Goal: Task Accomplishment & Management: Complete application form

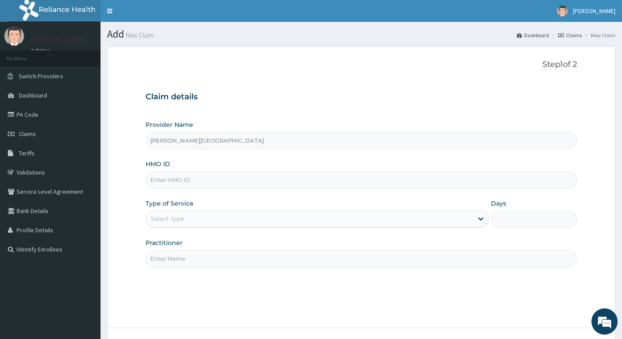
click at [286, 183] on input "HMO ID" at bounding box center [360, 179] width 431 height 17
click at [266, 174] on input "HMO ID" at bounding box center [360, 179] width 431 height 17
type input "mpp/10198/a"
click at [326, 239] on div "Practitioner" at bounding box center [360, 252] width 431 height 29
click at [334, 219] on div "Select type" at bounding box center [309, 218] width 327 height 14
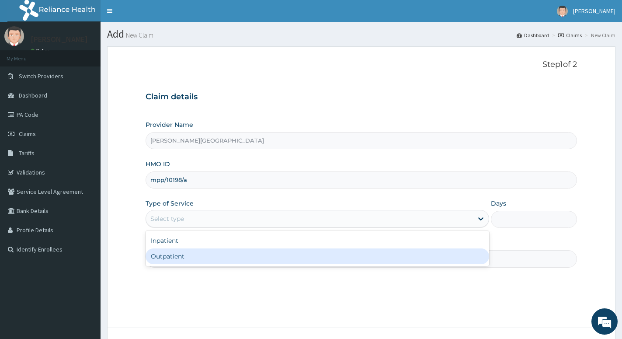
click at [242, 255] on div "Outpatient" at bounding box center [316, 256] width 343 height 16
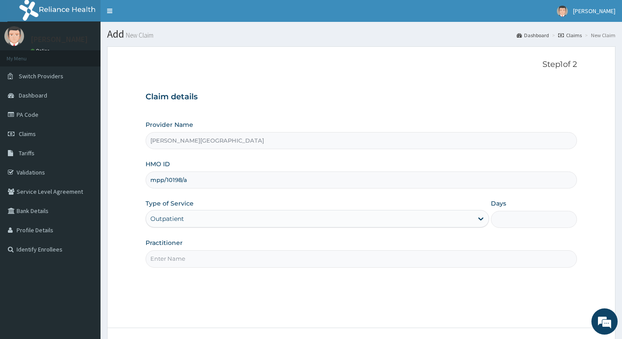
type input "1"
click at [346, 262] on input "Practitioner" at bounding box center [360, 258] width 431 height 17
type input "A"
type input "Dr [PERSON_NAME]"
click at [298, 295] on div "Step 1 of 2 Claim details Provider Name [PERSON_NAME][GEOGRAPHIC_DATA] HMO ID m…" at bounding box center [360, 187] width 431 height 254
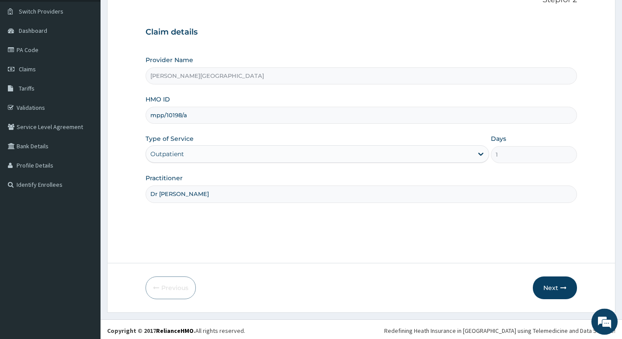
scroll to position [67, 0]
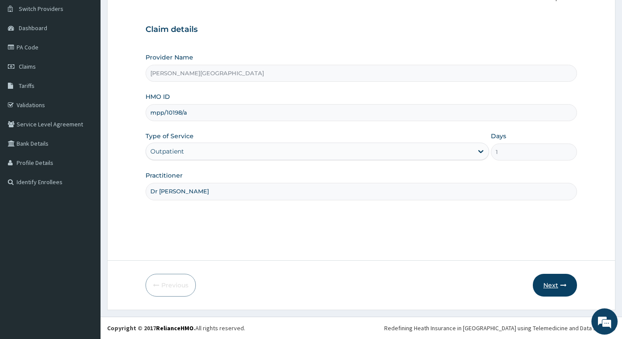
click at [555, 287] on button "Next" at bounding box center [555, 284] width 44 height 23
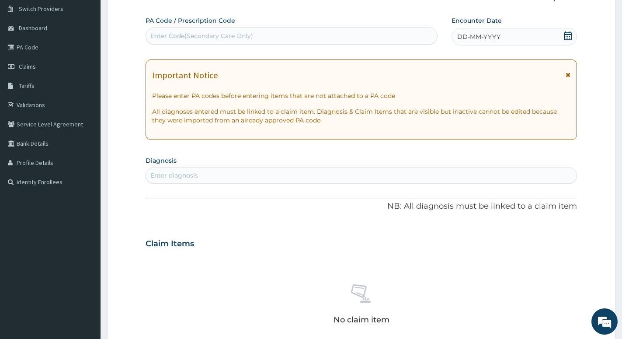
click at [567, 37] on icon at bounding box center [567, 35] width 9 height 9
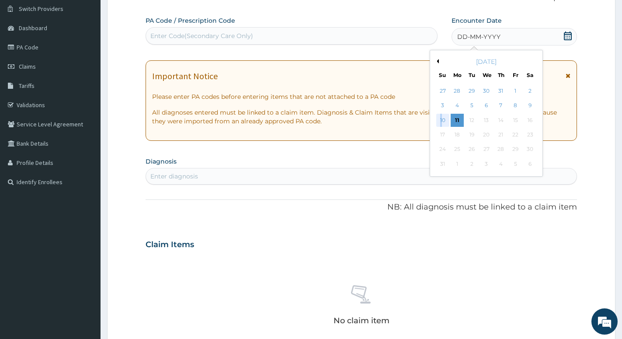
click at [441, 121] on div "10" at bounding box center [442, 120] width 13 height 13
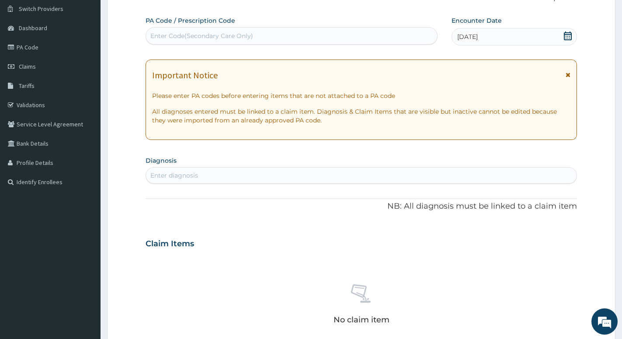
click at [307, 174] on div "Enter diagnosis" at bounding box center [361, 175] width 430 height 14
type input "[MEDICAL_DATA]"
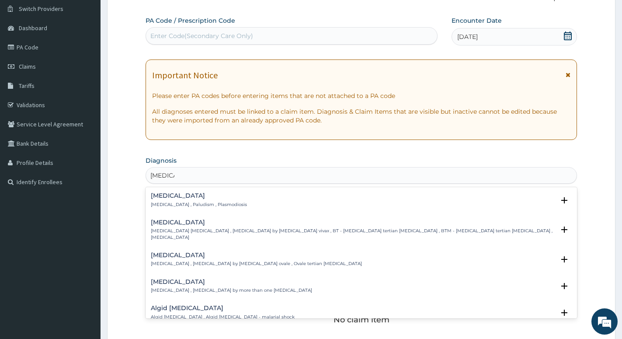
click at [187, 207] on p "Malaria , Paludism , Plasmodiosis" at bounding box center [199, 204] width 96 height 6
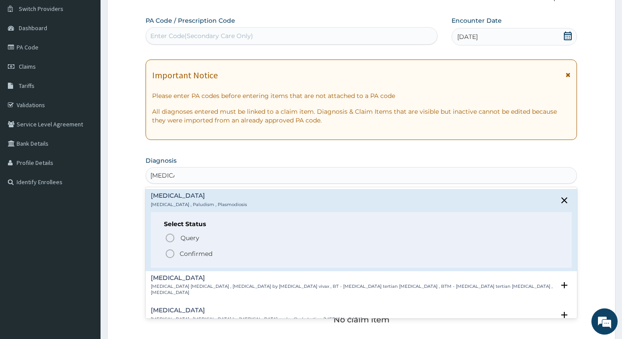
click at [172, 253] on icon "status option filled" at bounding box center [170, 253] width 10 height 10
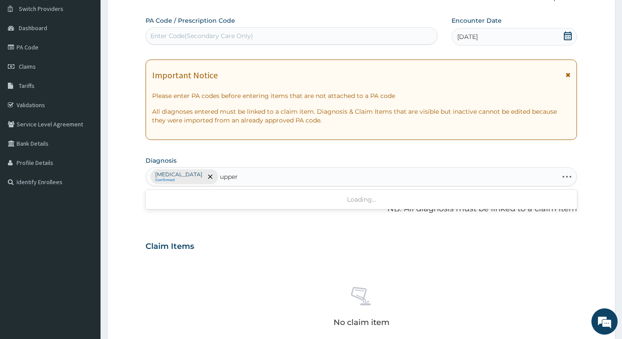
type input "upper"
click at [261, 179] on div "Malaria Confirmed" at bounding box center [361, 176] width 430 height 18
type input "upper tra"
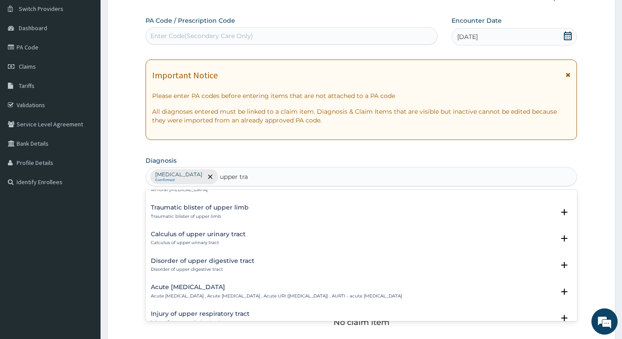
scroll to position [0, 0]
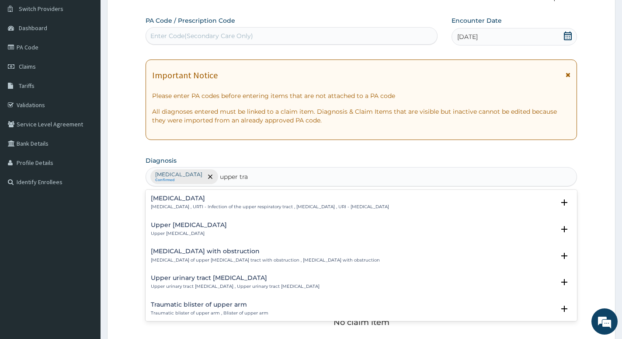
click at [255, 204] on div "Upper respiratory infection Upper respiratory infection , URTI - Infection of t…" at bounding box center [270, 202] width 238 height 15
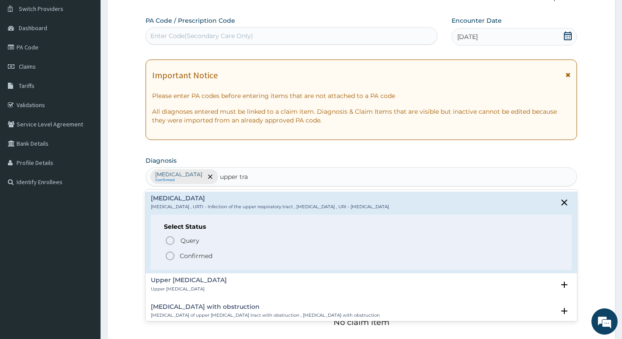
click at [171, 256] on icon "status option filled" at bounding box center [170, 255] width 10 height 10
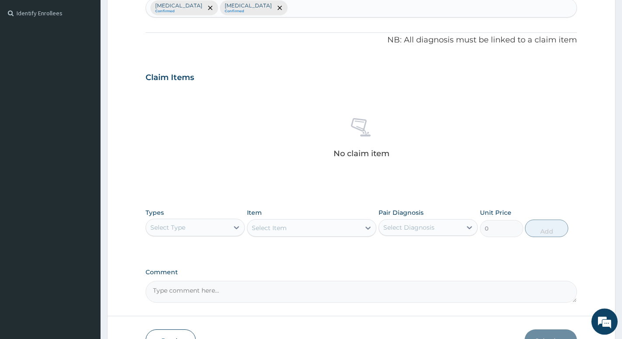
scroll to position [246, 0]
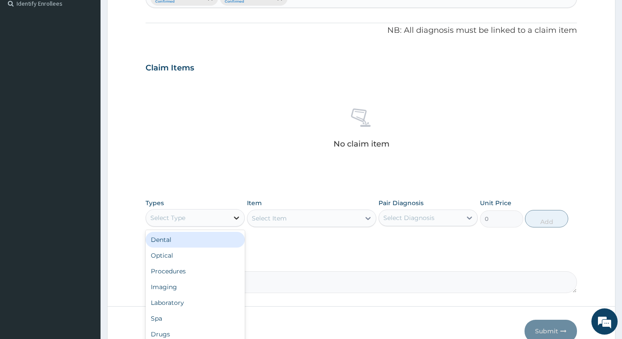
click at [232, 220] on icon at bounding box center [236, 217] width 9 height 9
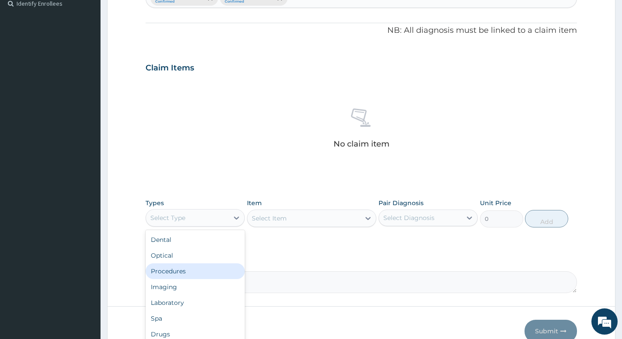
click at [175, 271] on div "Procedures" at bounding box center [194, 271] width 99 height 16
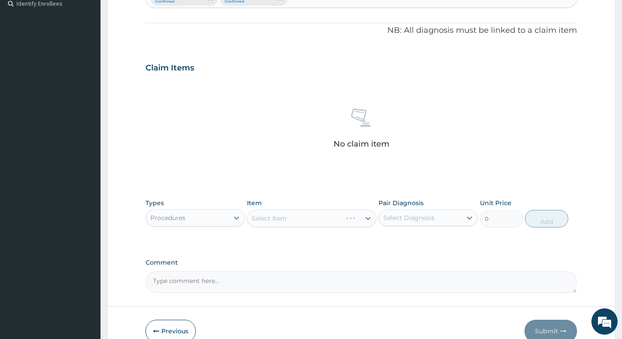
click at [321, 222] on div "Select Item" at bounding box center [311, 217] width 129 height 17
click at [367, 218] on div "Select Item" at bounding box center [311, 217] width 129 height 17
click at [329, 217] on div "Select Item" at bounding box center [311, 217] width 129 height 17
click at [446, 220] on div "Select Diagnosis" at bounding box center [420, 218] width 83 height 14
click at [388, 239] on input "checkbox" at bounding box center [387, 239] width 6 height 6
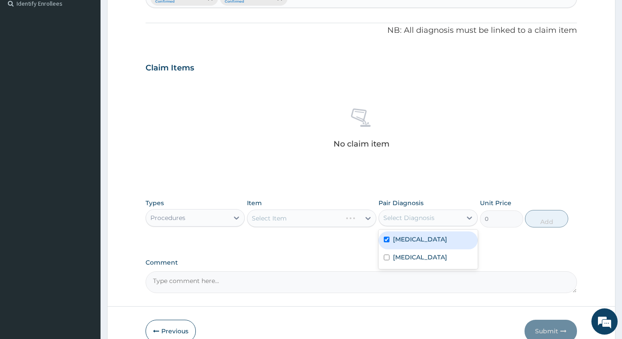
checkbox input "true"
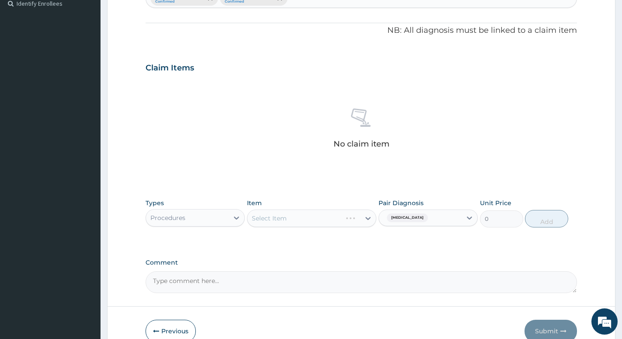
click at [325, 212] on div "Select Item" at bounding box center [311, 217] width 129 height 17
click at [318, 219] on div "Select Item" at bounding box center [311, 217] width 129 height 17
click at [318, 220] on div "Select Item" at bounding box center [311, 217] width 129 height 17
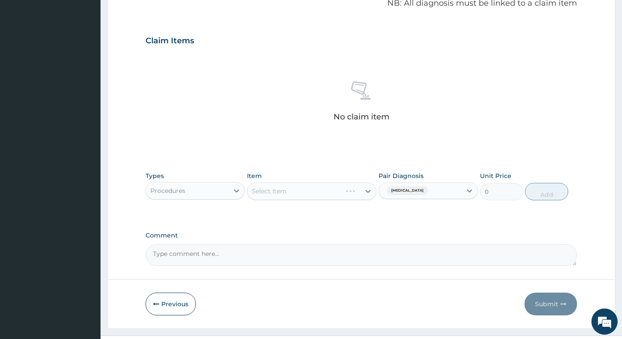
scroll to position [291, 0]
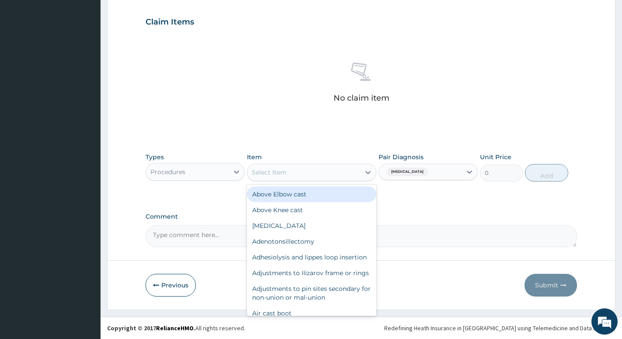
click at [261, 176] on div "Select Item" at bounding box center [269, 172] width 35 height 9
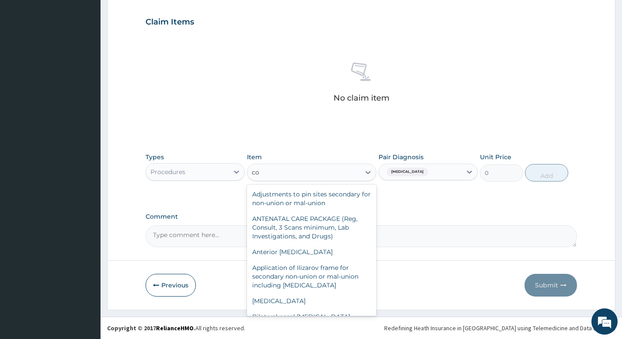
type input "c"
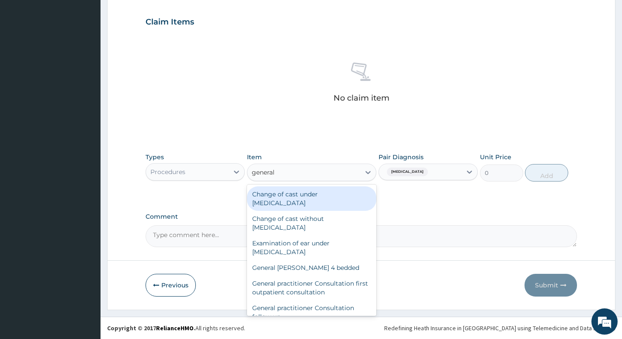
type input "general"
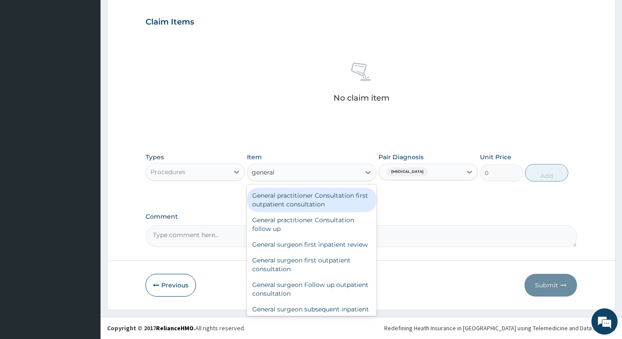
scroll to position [85, 0]
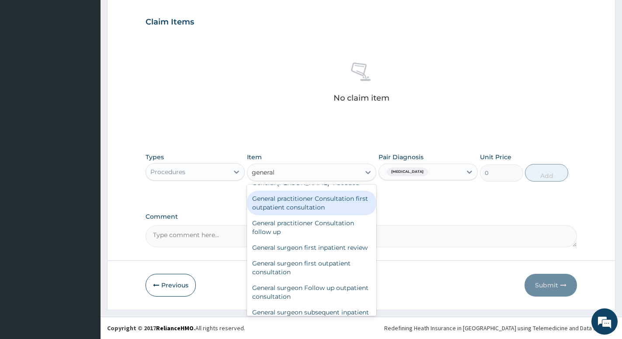
click at [333, 211] on div "General practitioner Consultation first outpatient consultation" at bounding box center [311, 202] width 129 height 24
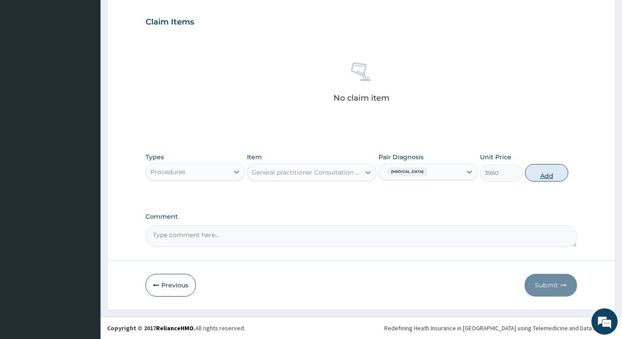
click at [543, 175] on button "Add" at bounding box center [546, 172] width 43 height 17
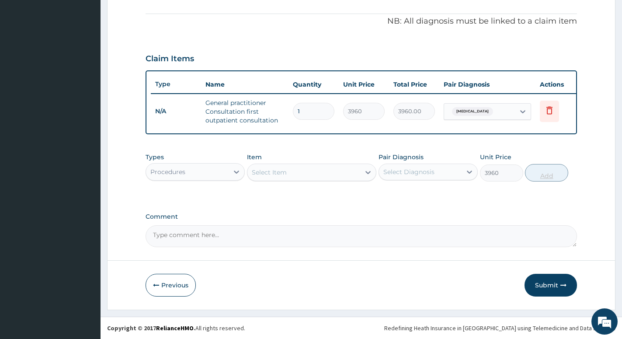
type input "0"
click at [236, 170] on icon at bounding box center [236, 171] width 9 height 9
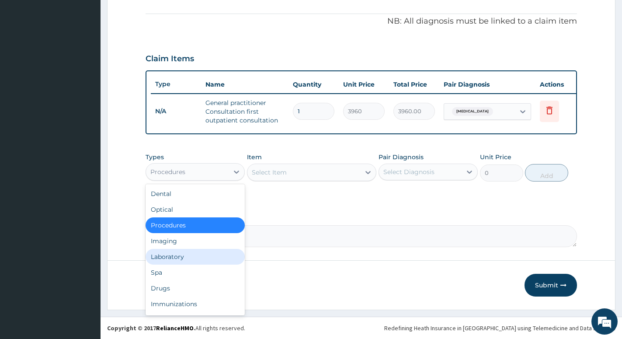
click at [180, 254] on div "Laboratory" at bounding box center [194, 257] width 99 height 16
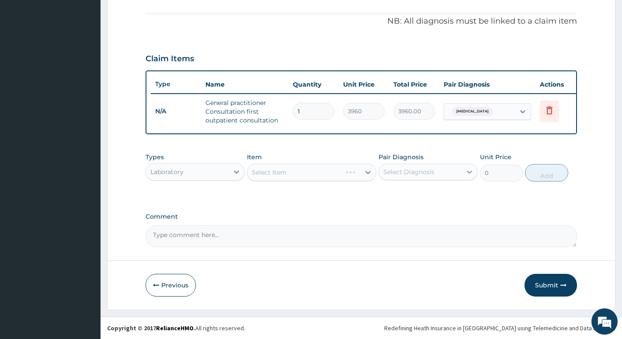
click at [469, 172] on icon at bounding box center [469, 171] width 9 height 9
click at [387, 194] on input "checkbox" at bounding box center [387, 193] width 6 height 6
checkbox input "true"
click at [272, 173] on div "Select Item" at bounding box center [311, 171] width 129 height 17
click at [261, 172] on div "Select Item" at bounding box center [311, 171] width 129 height 17
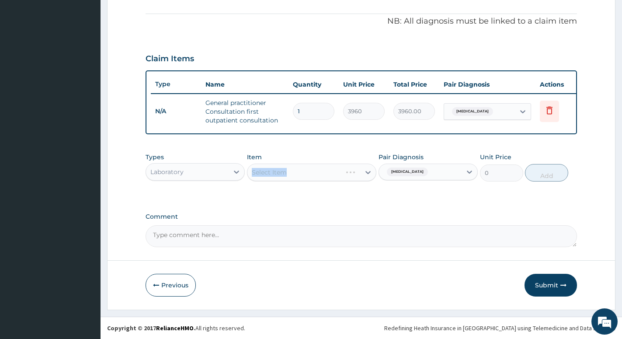
click at [261, 172] on div "Select Item" at bounding box center [311, 171] width 129 height 17
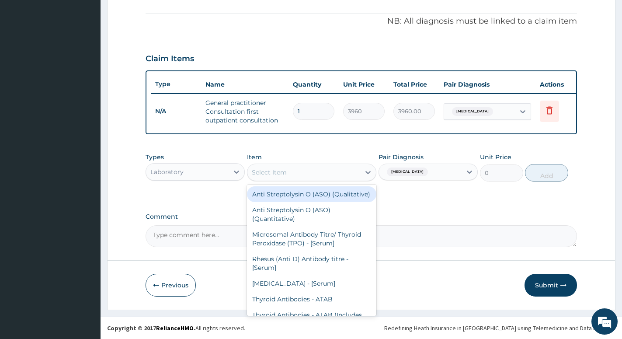
click at [294, 172] on div "Select Item" at bounding box center [303, 172] width 113 height 14
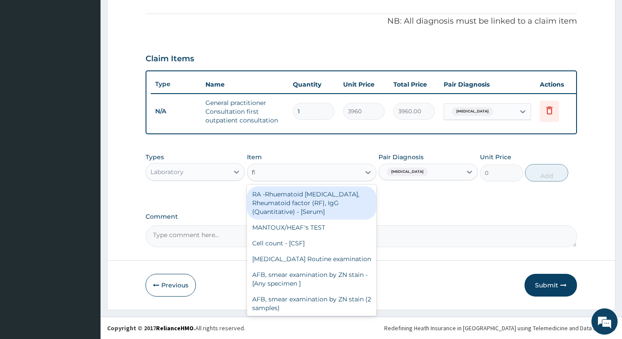
type input "fbc"
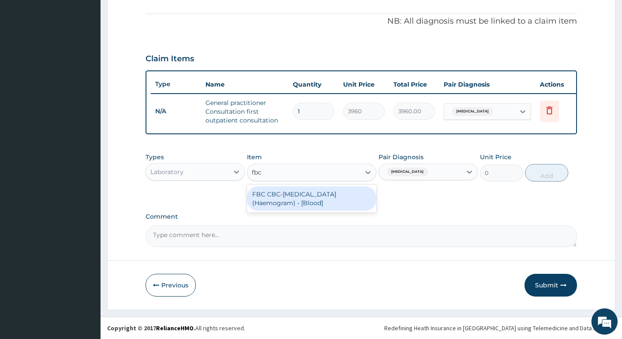
click at [308, 205] on div "FBC CBC-Complete Blood Count (Haemogram) - [Blood]" at bounding box center [311, 198] width 129 height 24
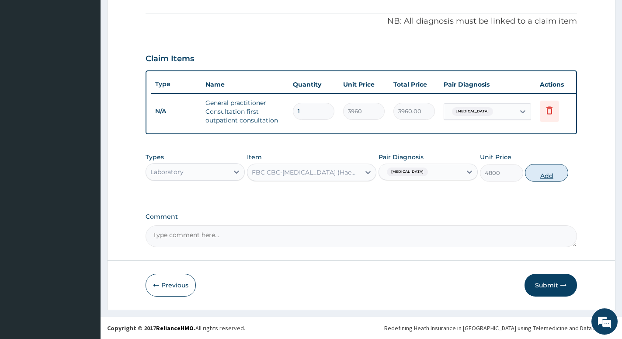
click at [548, 168] on button "Add" at bounding box center [546, 172] width 43 height 17
type input "0"
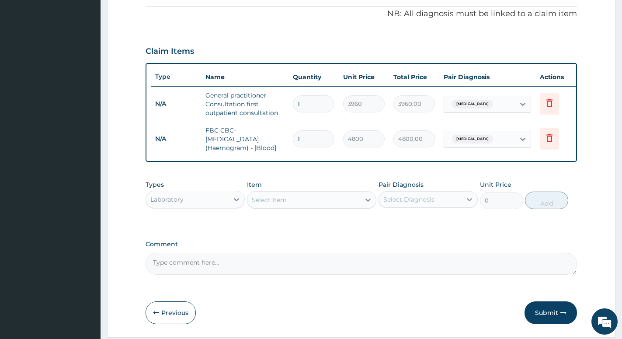
click at [471, 204] on icon at bounding box center [469, 199] width 9 height 9
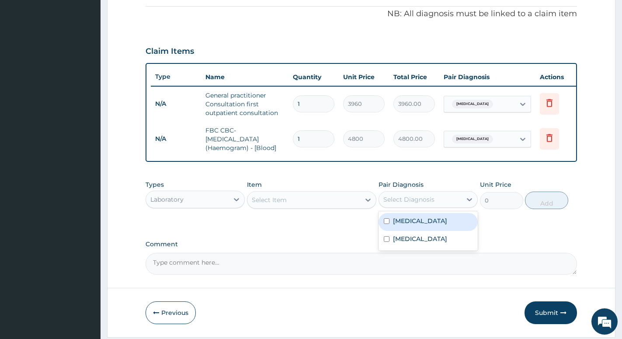
click at [391, 227] on div "Malaria" at bounding box center [427, 222] width 99 height 18
checkbox input "true"
click at [324, 208] on div "Select Item" at bounding box center [311, 199] width 129 height 17
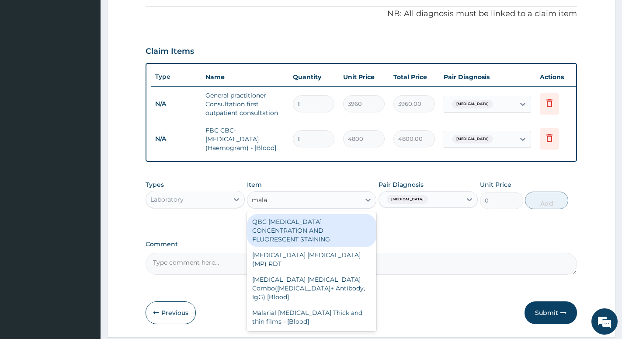
type input "malar"
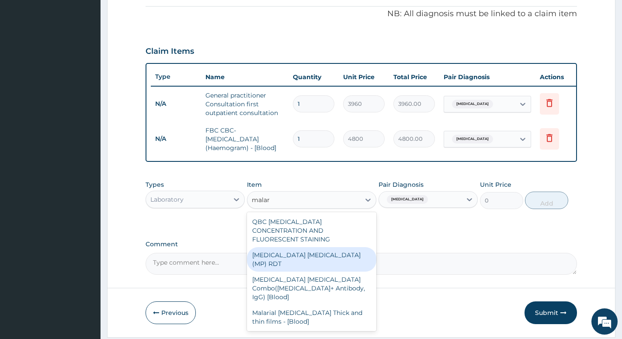
click at [308, 250] on div "MALARIA PARASITE (MP) RDT" at bounding box center [311, 259] width 129 height 24
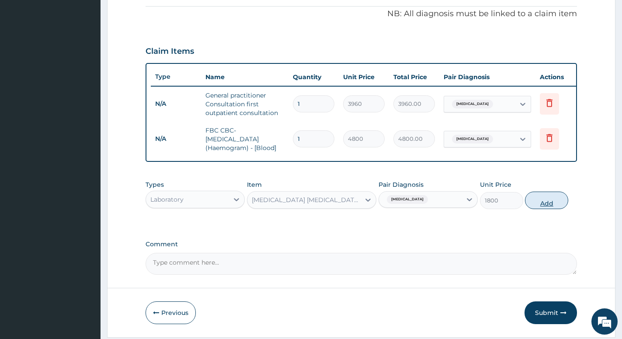
click at [548, 209] on button "Add" at bounding box center [546, 199] width 43 height 17
type input "0"
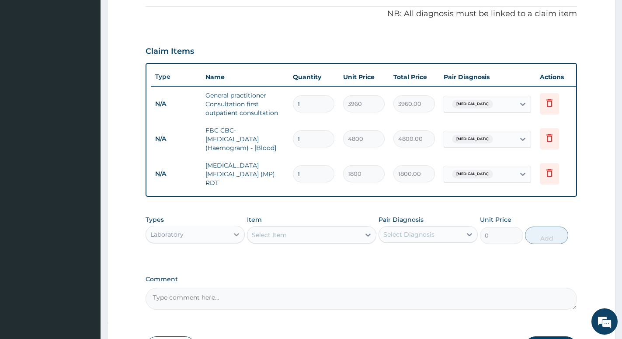
click at [239, 239] on icon at bounding box center [236, 234] width 9 height 9
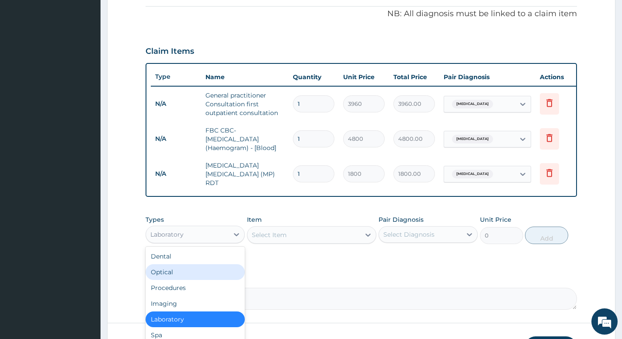
scroll to position [30, 0]
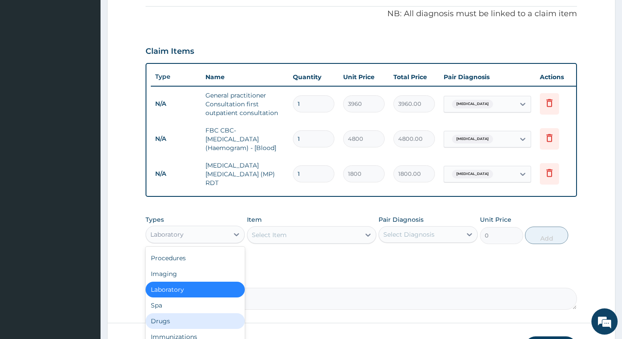
click at [181, 319] on div "Drugs" at bounding box center [194, 321] width 99 height 16
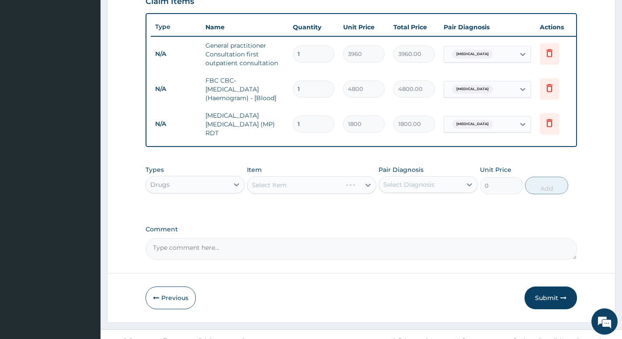
scroll to position [327, 0]
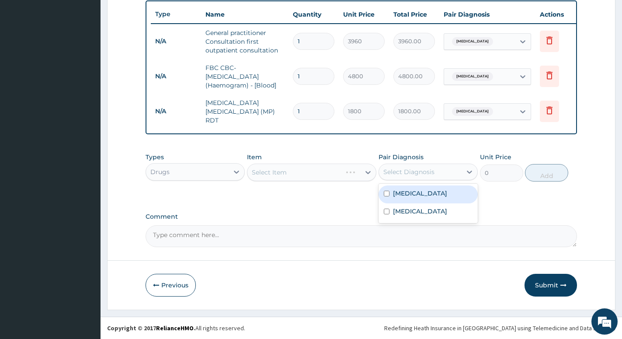
drag, startPoint x: 440, startPoint y: 173, endPoint x: 456, endPoint y: 173, distance: 16.2
click at [441, 173] on div "Select Diagnosis" at bounding box center [420, 172] width 83 height 14
click at [385, 191] on input "checkbox" at bounding box center [387, 193] width 6 height 6
checkbox input "true"
click at [302, 173] on div "Select Item" at bounding box center [303, 172] width 113 height 14
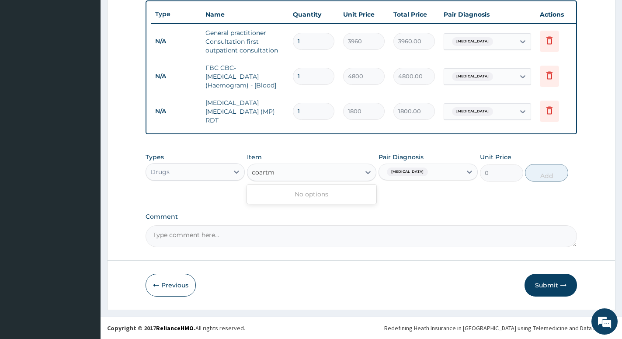
type input "coart"
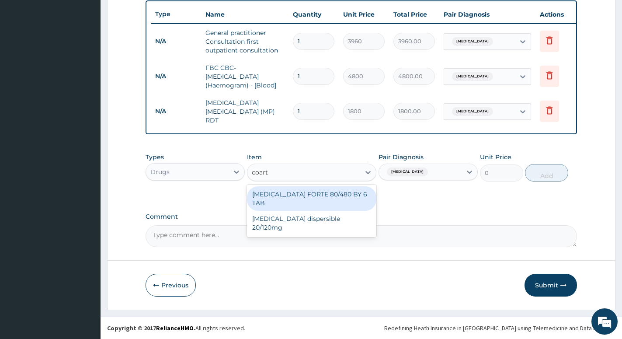
click at [330, 197] on div "COARTEM FORTE 80/480 BY 6 TAB" at bounding box center [311, 198] width 129 height 24
type input "501.6"
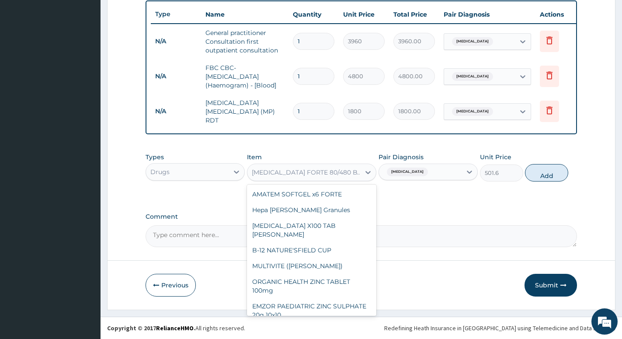
click at [356, 171] on div "COARTEM FORTE 80/480 BY 6 TAB" at bounding box center [306, 172] width 109 height 9
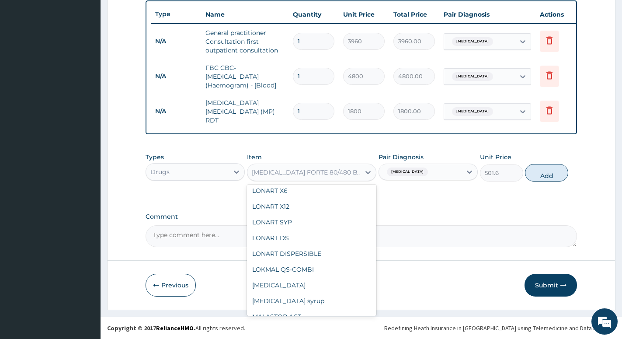
type input "c"
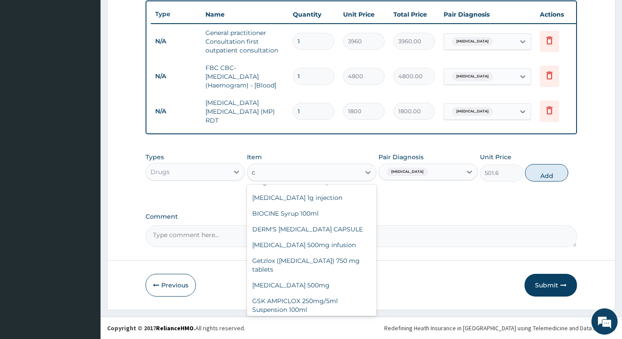
scroll to position [2462, 0]
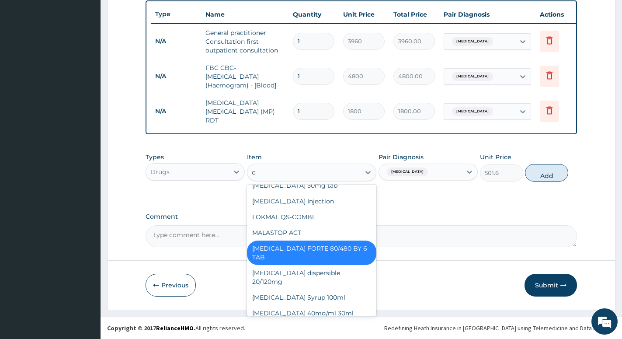
click at [334, 240] on div "COARTEM FORTE 80/480 BY 6 TAB" at bounding box center [311, 252] width 129 height 24
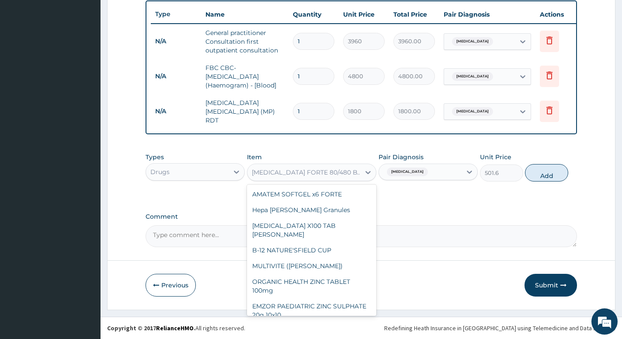
click at [354, 173] on div "COARTEM FORTE 80/480 BY 6 TAB" at bounding box center [306, 172] width 109 height 9
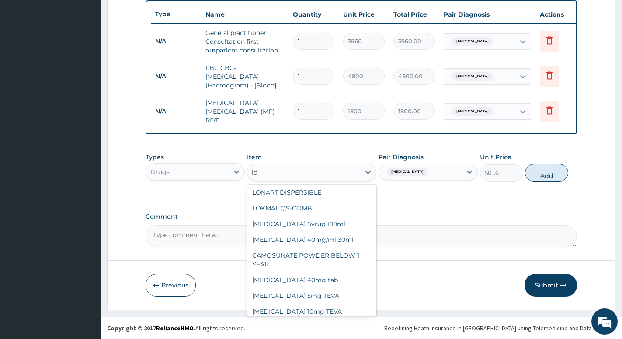
type input "lon"
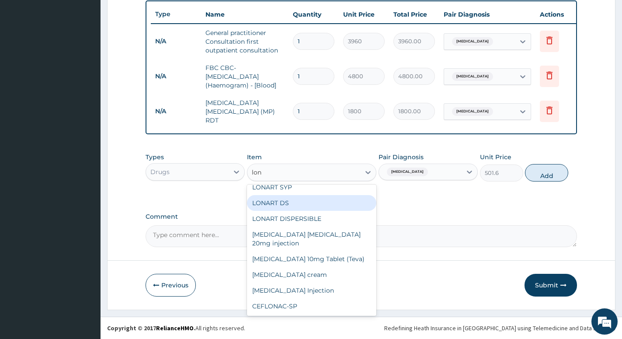
click at [299, 197] on div "LONART DS" at bounding box center [311, 203] width 129 height 16
type input "528"
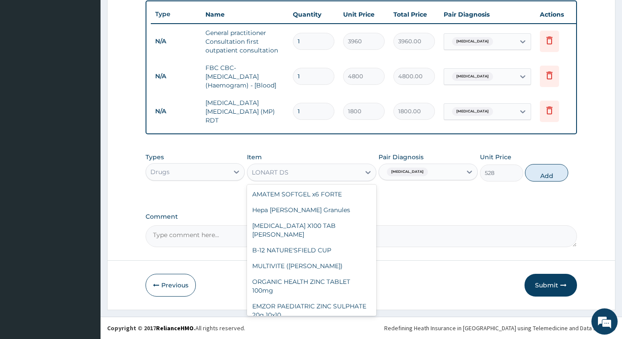
click at [308, 172] on div "LONART DS" at bounding box center [303, 172] width 113 height 14
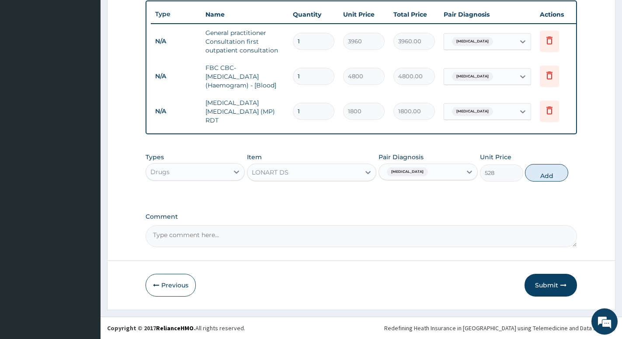
click at [304, 173] on div "LONART DS" at bounding box center [303, 172] width 113 height 14
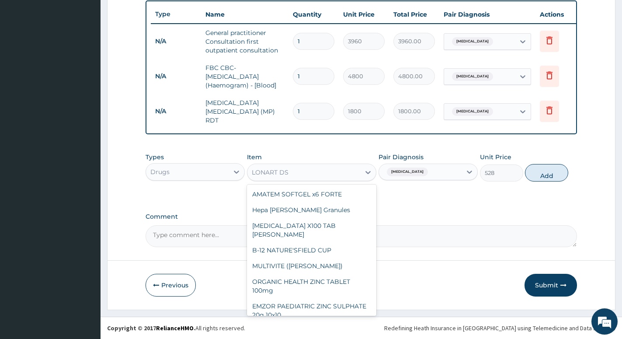
click at [298, 168] on div "LONART DS" at bounding box center [303, 172] width 113 height 14
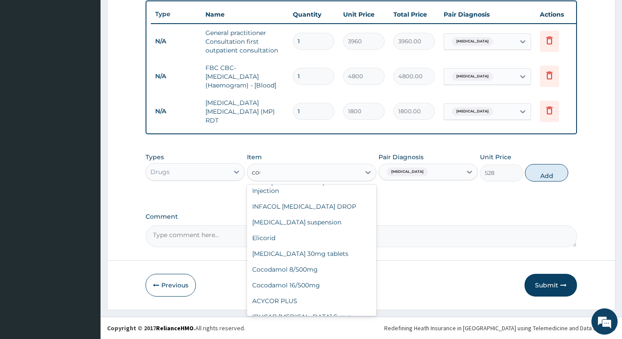
scroll to position [112, 0]
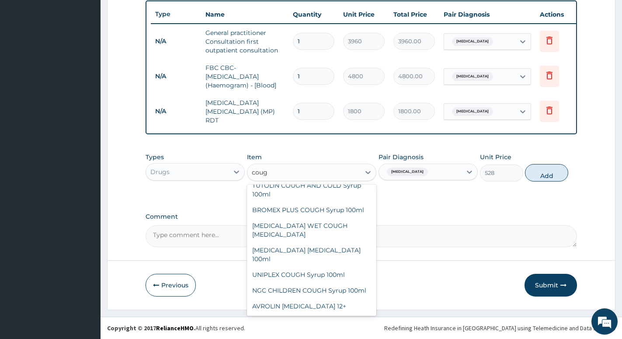
type input "cough"
click at [326, 287] on div "NGC CHILDREN COUGH Syrup 100ml" at bounding box center [311, 290] width 129 height 16
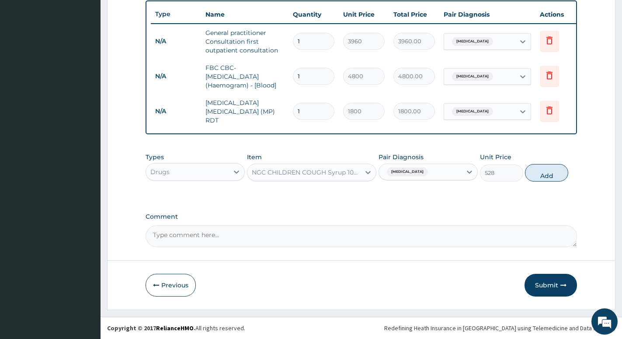
type input "1320"
click at [470, 171] on icon at bounding box center [469, 171] width 9 height 9
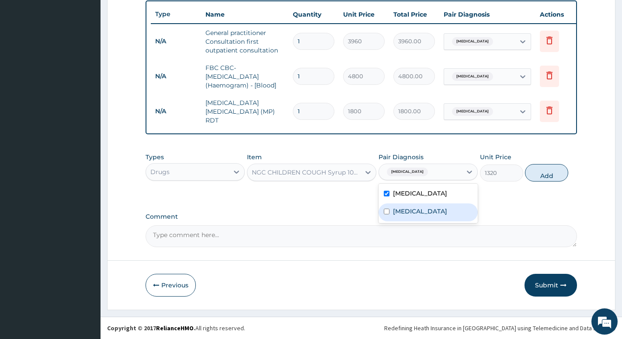
click at [389, 214] on input "checkbox" at bounding box center [387, 211] width 6 height 6
checkbox input "true"
click at [387, 191] on input "checkbox" at bounding box center [387, 193] width 6 height 6
checkbox input "false"
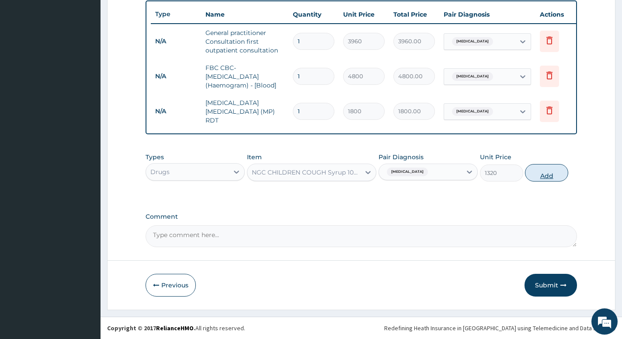
click at [543, 178] on button "Add" at bounding box center [546, 172] width 43 height 17
type input "0"
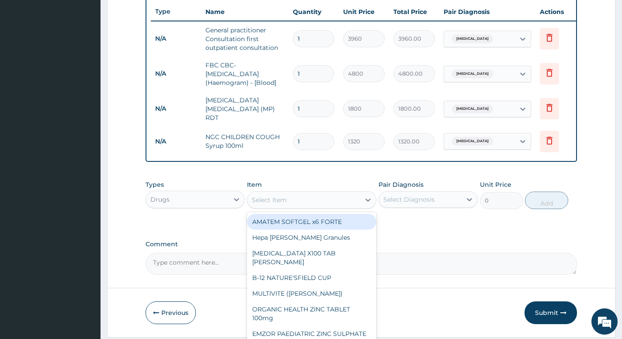
click at [303, 201] on div "Select Item" at bounding box center [303, 200] width 113 height 14
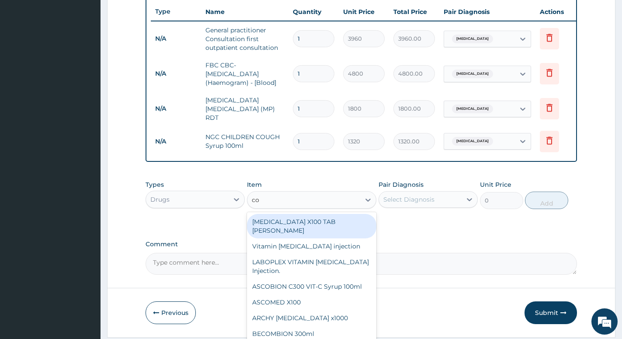
type input "coa"
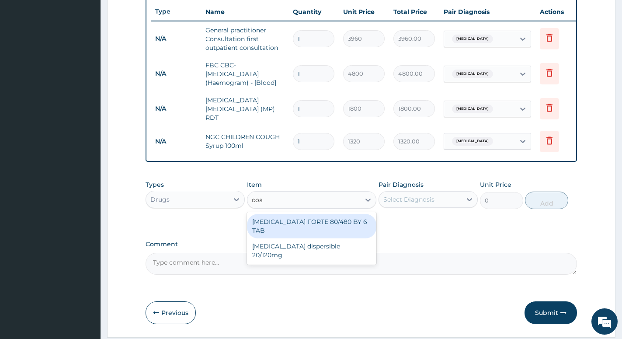
click at [291, 224] on div "COARTEM FORTE 80/480 BY 6 TAB" at bounding box center [311, 226] width 129 height 24
type input "501.6"
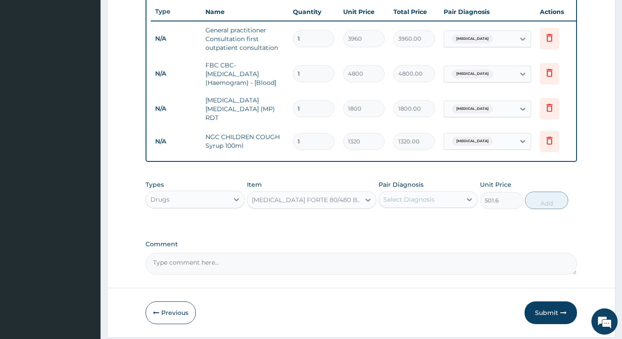
click at [325, 204] on div "COARTEM FORTE 80/480 BY 6 TAB" at bounding box center [306, 199] width 109 height 9
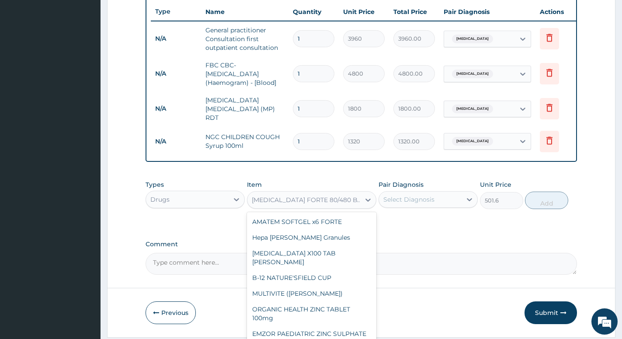
scroll to position [4771, 0]
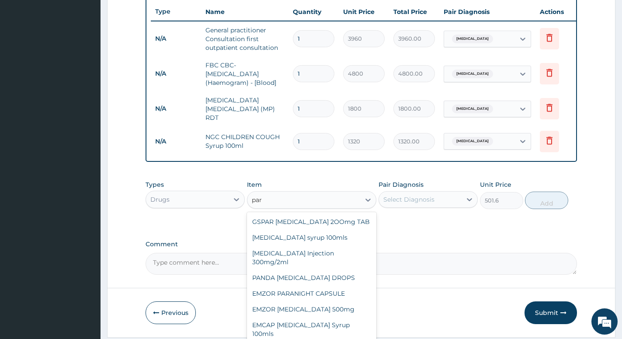
type input "para"
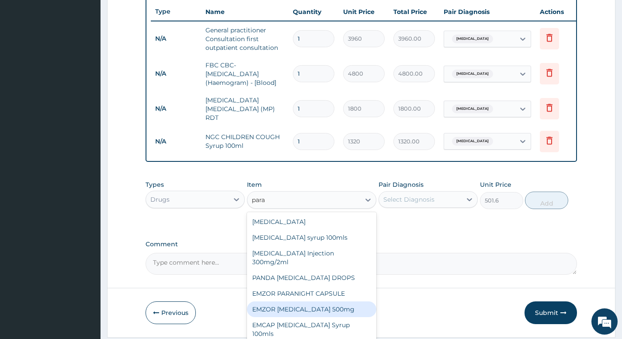
click at [314, 310] on div "EMZOR PARACETAMOL 500mg" at bounding box center [311, 309] width 129 height 16
type input "26.4"
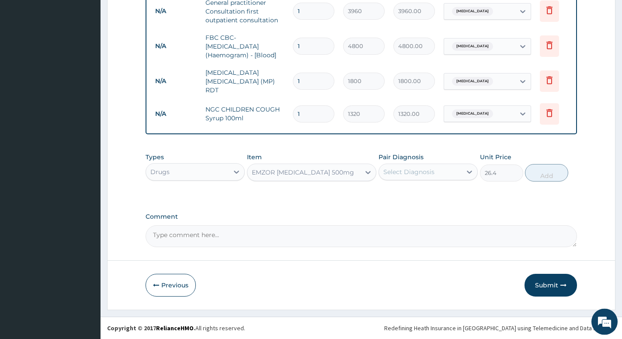
scroll to position [357, 0]
click at [313, 74] on input "1" at bounding box center [314, 81] width 42 height 17
type input "10"
type input "18000.00"
type input "1"
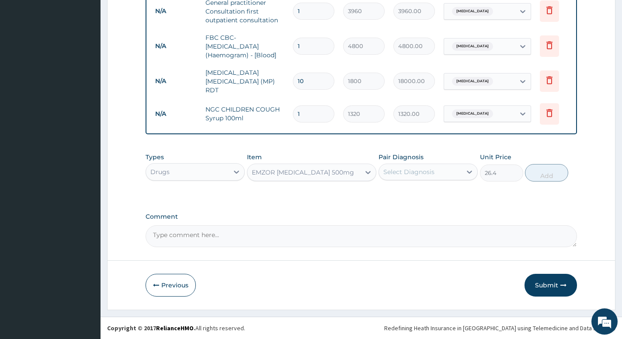
type input "1800.00"
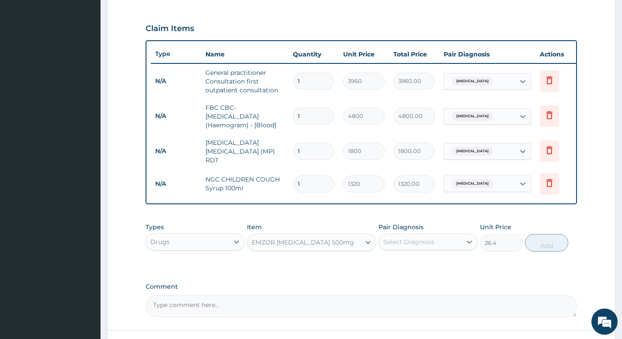
scroll to position [268, 0]
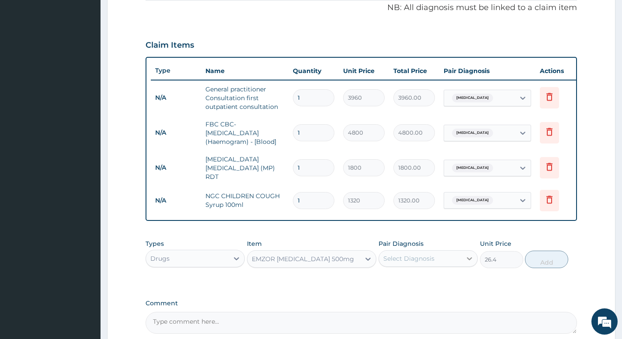
click at [463, 260] on div at bounding box center [469, 258] width 16 height 16
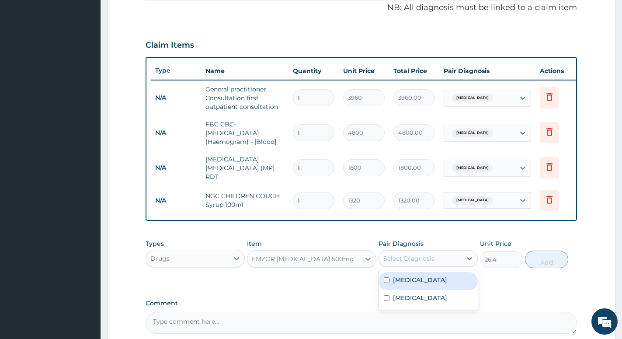
click at [388, 283] on input "checkbox" at bounding box center [387, 280] width 6 height 6
checkbox input "true"
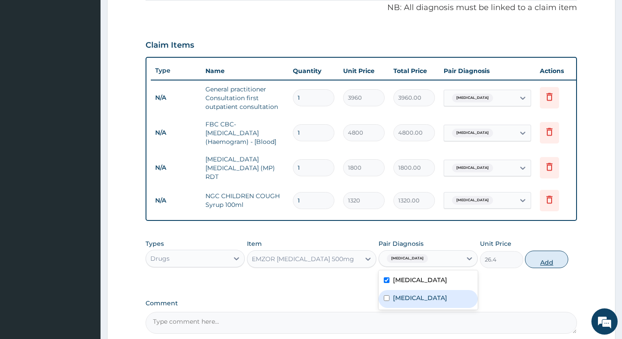
click at [549, 266] on button "Add" at bounding box center [546, 258] width 43 height 17
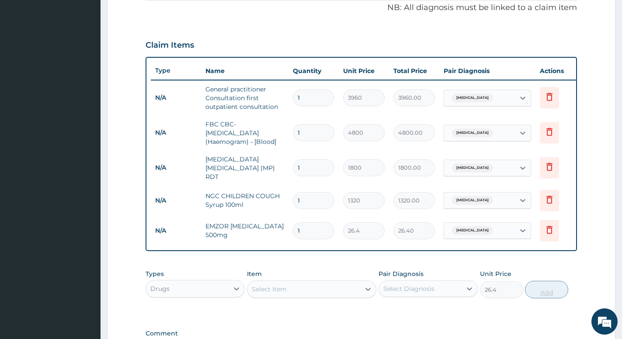
type input "0"
click at [311, 224] on input "1" at bounding box center [314, 230] width 42 height 17
type input "0.00"
type input "3"
type input "79.20"
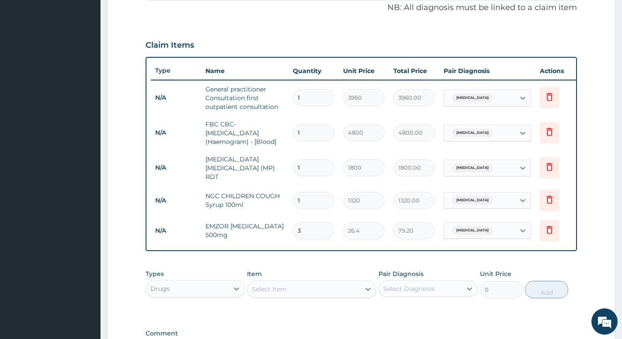
type input "30"
type input "792.00"
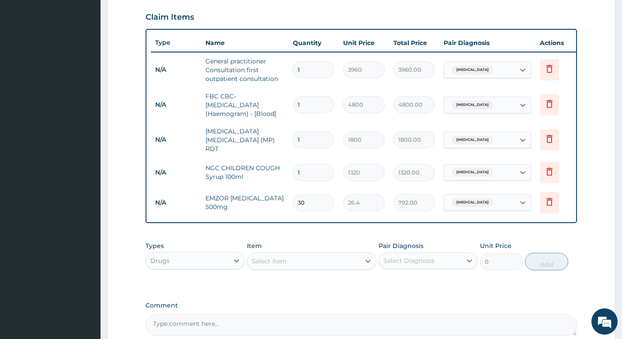
scroll to position [313, 0]
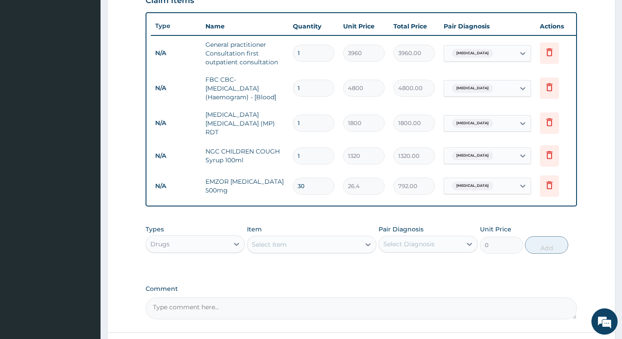
type input "0.00"
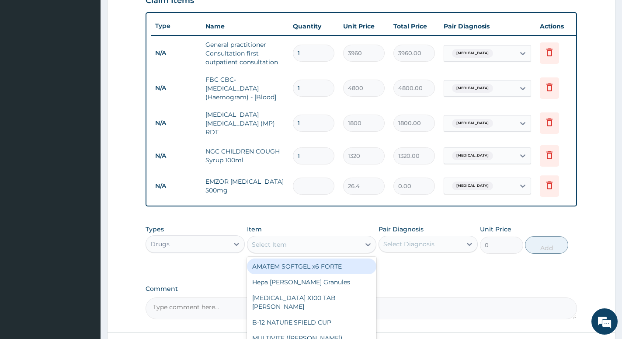
click at [279, 246] on div "Select Item" at bounding box center [269, 244] width 35 height 9
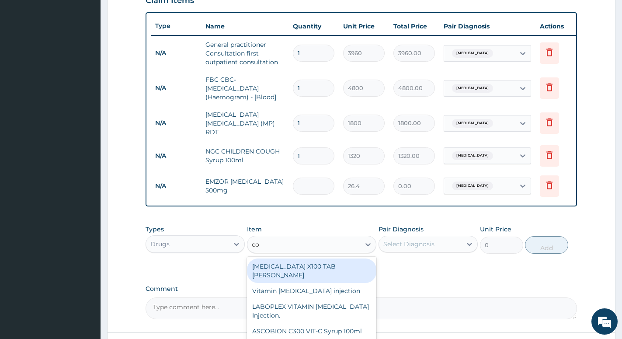
type input "coa"
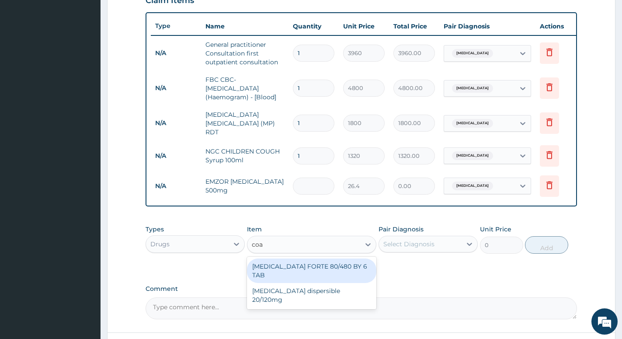
click at [297, 264] on div "COARTEM FORTE 80/480 BY 6 TAB" at bounding box center [311, 270] width 129 height 24
type input "501.6"
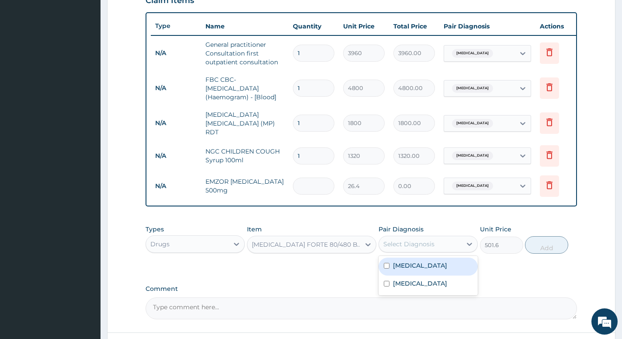
click at [424, 246] on div "Select Diagnosis" at bounding box center [408, 243] width 51 height 9
click at [415, 267] on label "Malaria" at bounding box center [420, 265] width 54 height 9
checkbox input "true"
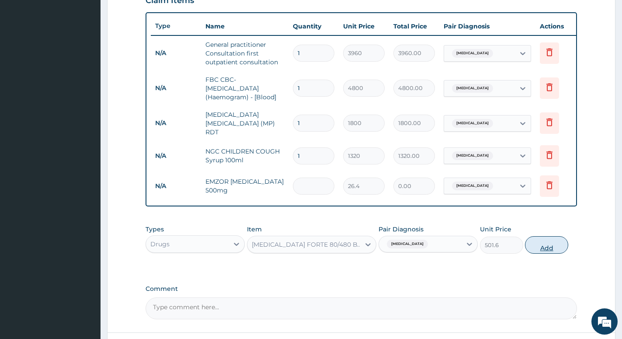
click at [550, 247] on button "Add" at bounding box center [546, 244] width 43 height 17
type input "0"
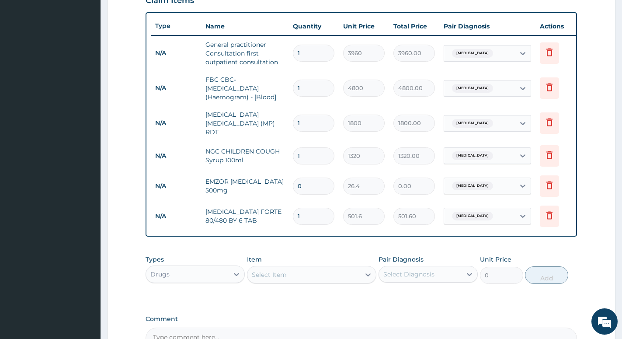
click at [310, 180] on input "0" at bounding box center [314, 185] width 42 height 17
type input "3"
type input "79.20"
type input "30"
type input "792.00"
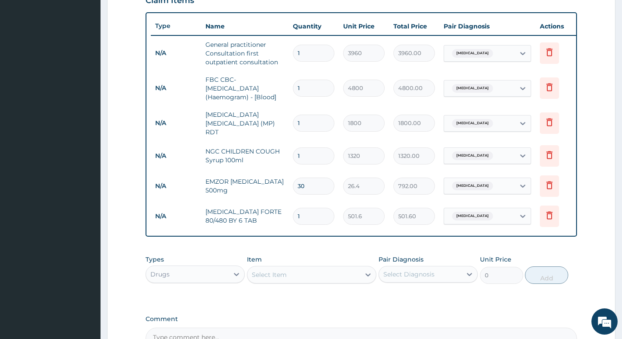
type input "30"
click at [311, 218] on input "1" at bounding box center [314, 216] width 42 height 17
type input "10"
type input "5016.00"
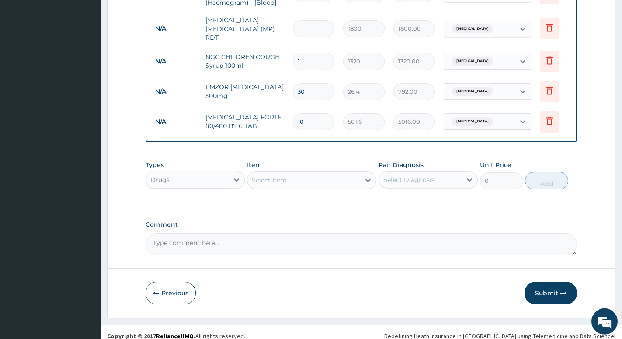
scroll to position [418, 0]
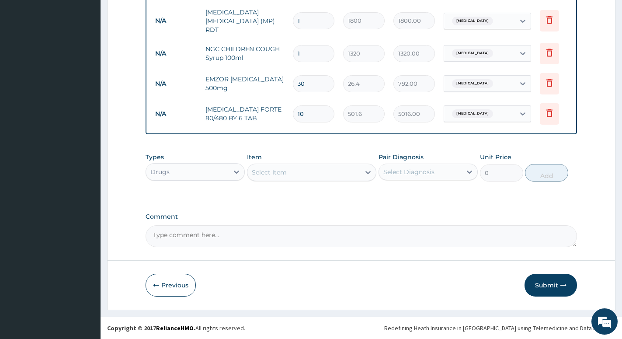
type input "10"
click at [307, 173] on div "Select Item" at bounding box center [303, 172] width 113 height 14
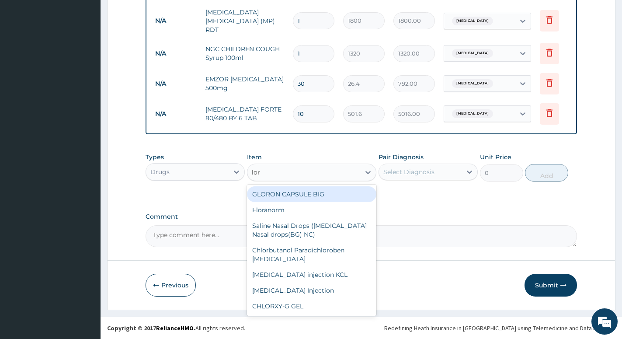
type input "lora"
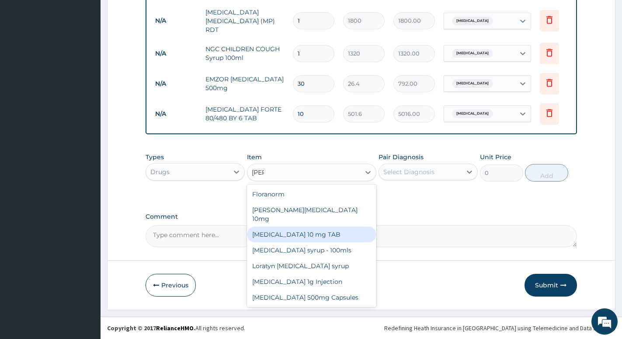
click at [295, 228] on div "LORATADINE 10 mg TAB" at bounding box center [311, 234] width 129 height 16
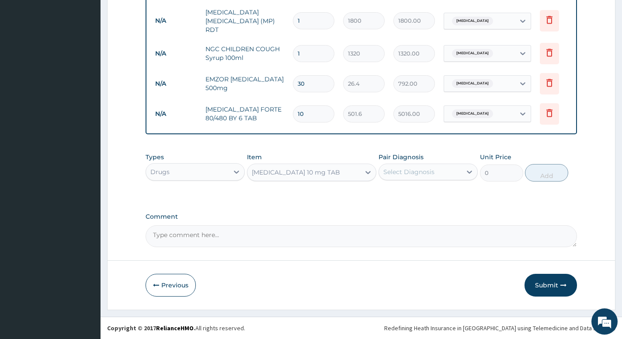
type input "66"
click at [453, 173] on div "Select Diagnosis" at bounding box center [420, 172] width 83 height 14
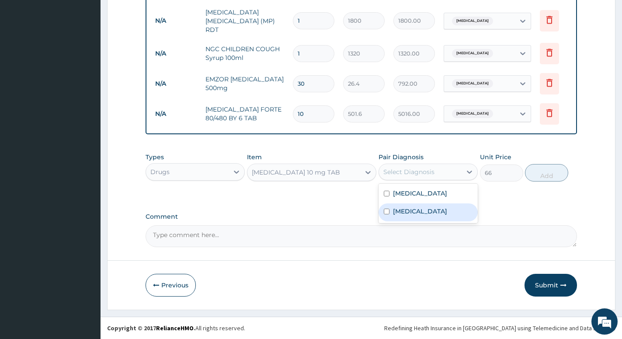
click at [391, 218] on div "Upper respiratory infection" at bounding box center [427, 212] width 99 height 18
checkbox input "true"
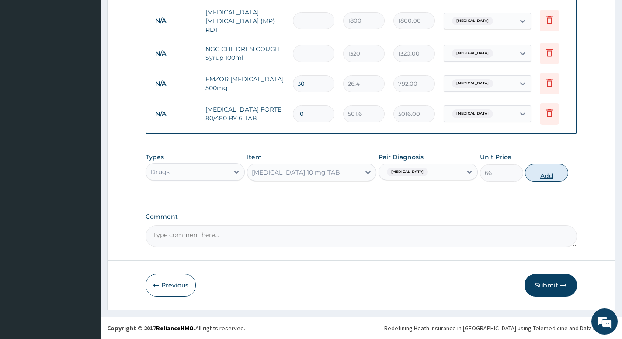
click at [554, 173] on button "Add" at bounding box center [546, 172] width 43 height 17
type input "0"
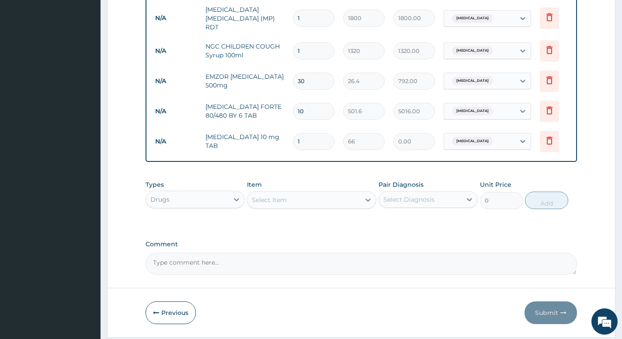
type input "0.00"
type input "1"
type input "66.00"
type input "10"
type input "660.00"
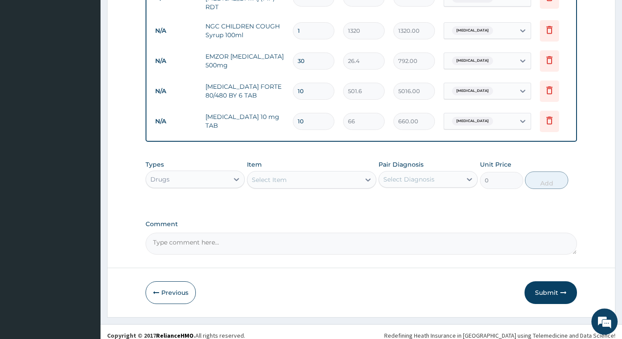
scroll to position [448, 0]
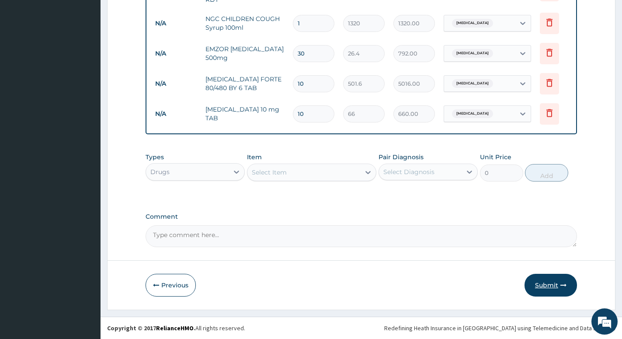
type input "10"
click at [551, 283] on button "Submit" at bounding box center [550, 284] width 52 height 23
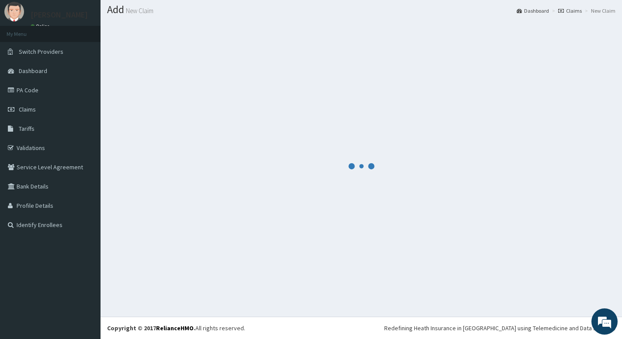
scroll to position [24, 0]
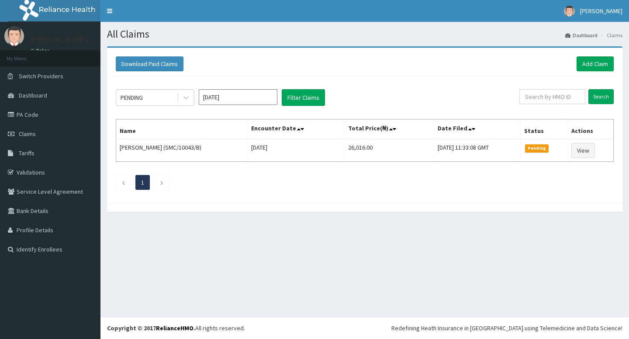
drag, startPoint x: 0, startPoint y: 0, endPoint x: 32, endPoint y: 63, distance: 70.9
click at [599, 60] on link "Add Claim" at bounding box center [595, 63] width 37 height 15
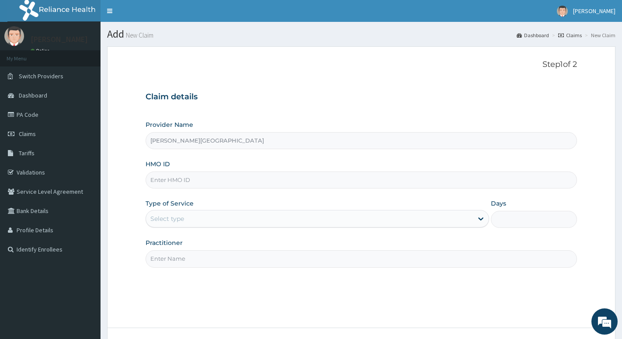
click at [199, 177] on input "HMO ID" at bounding box center [360, 179] width 431 height 17
type input "q"
type input "acq/10137/f"
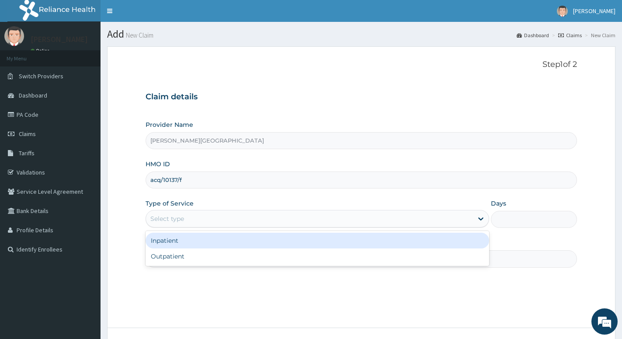
click at [196, 216] on div "Select type" at bounding box center [309, 218] width 327 height 14
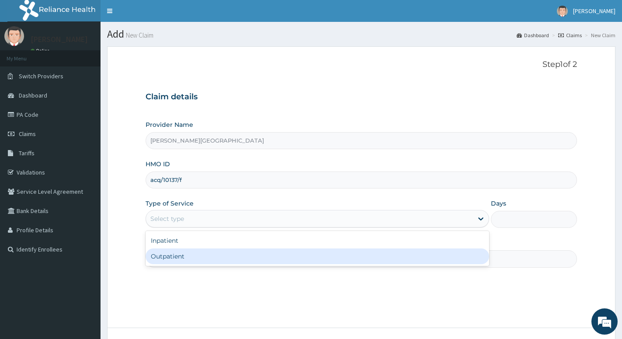
click at [166, 257] on div "Outpatient" at bounding box center [316, 256] width 343 height 16
type input "1"
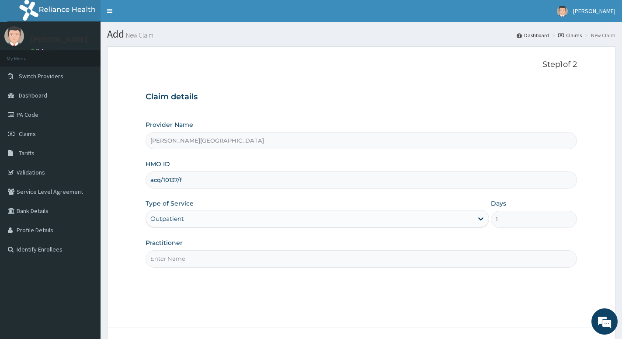
click at [166, 257] on input "Practitioner" at bounding box center [360, 258] width 431 height 17
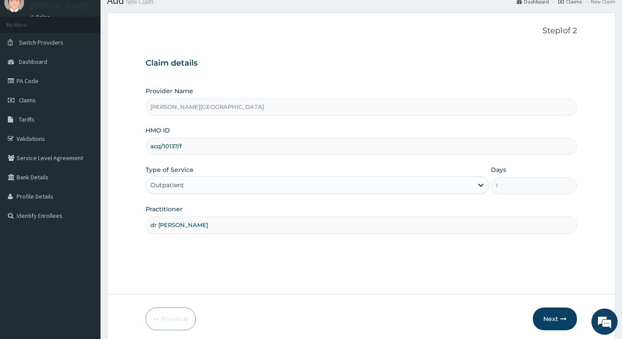
scroll to position [67, 0]
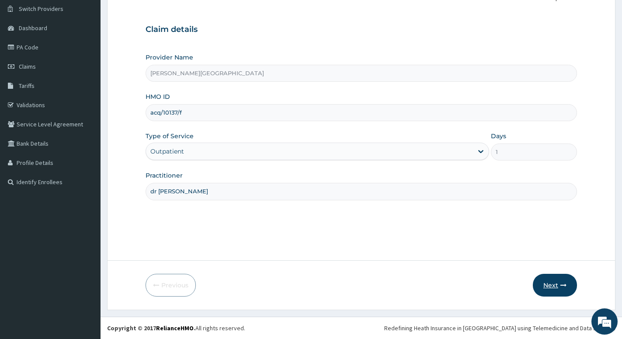
type input "dr daami"
click at [550, 284] on button "Next" at bounding box center [555, 284] width 44 height 23
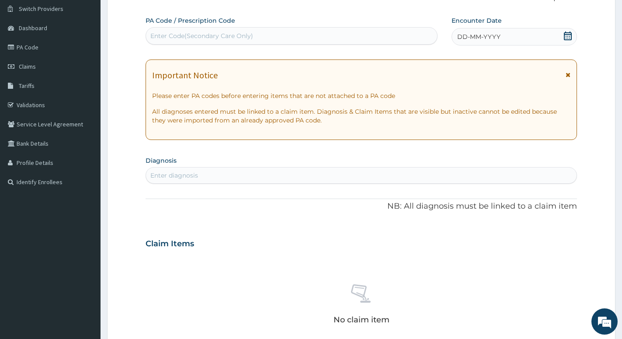
click at [564, 32] on icon at bounding box center [567, 35] width 9 height 9
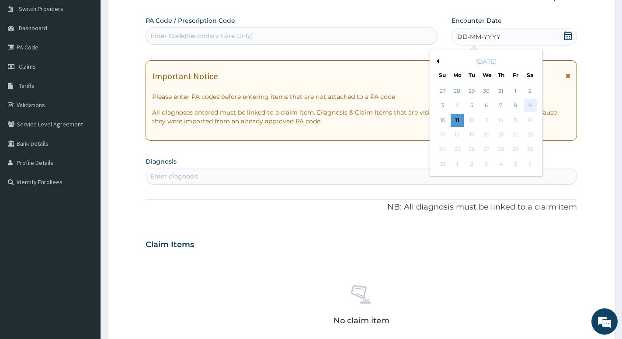
click at [527, 105] on div "9" at bounding box center [529, 105] width 13 height 13
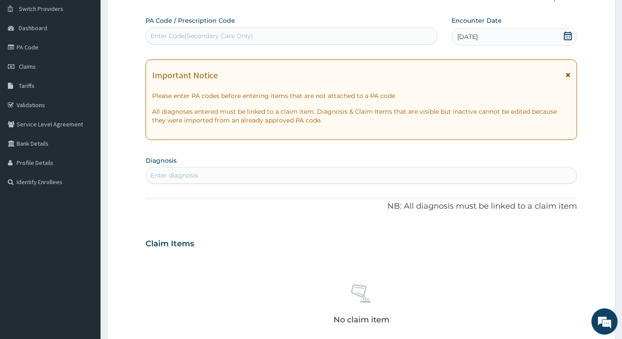
click at [349, 168] on div "Enter diagnosis" at bounding box center [360, 175] width 431 height 17
click at [346, 173] on div "Enter diagnosis" at bounding box center [361, 175] width 430 height 14
click at [345, 175] on div "Enter diagnosis" at bounding box center [361, 175] width 430 height 14
type input "[MEDICAL_DATA]"
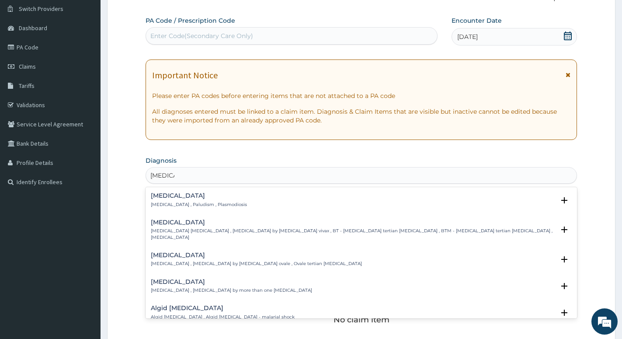
click at [167, 198] on h4 "[MEDICAL_DATA]" at bounding box center [199, 195] width 96 height 7
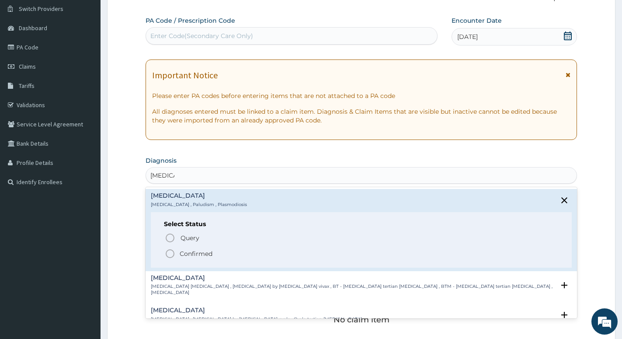
click at [189, 253] on p "Confirmed" at bounding box center [196, 253] width 33 height 9
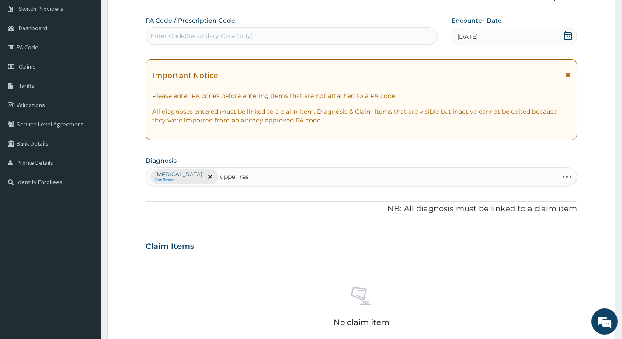
type input "upper resp"
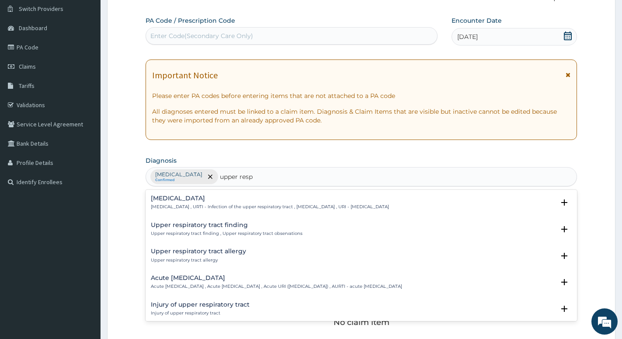
click at [169, 281] on h4 "Acute upper respiratory infection" at bounding box center [276, 277] width 251 height 7
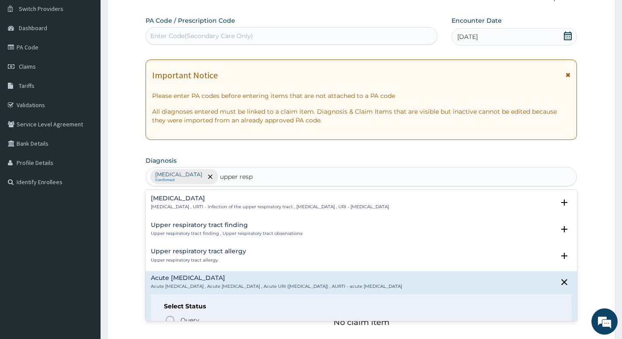
click at [175, 197] on h4 "Upper respiratory infection" at bounding box center [270, 198] width 238 height 7
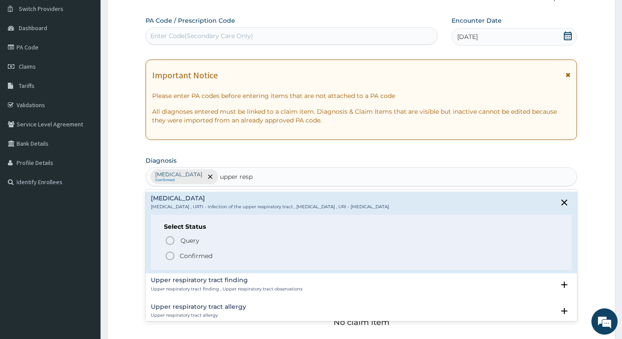
click at [167, 254] on circle "status option filled" at bounding box center [170, 256] width 8 height 8
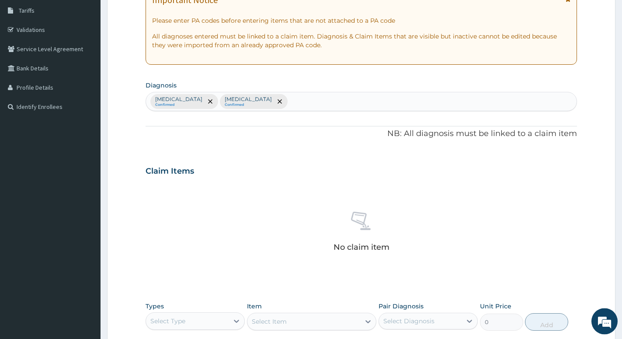
scroll to position [201, 0]
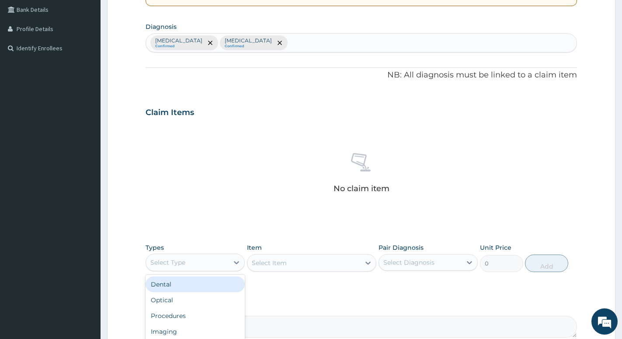
click at [197, 267] on div "Select Type" at bounding box center [187, 262] width 83 height 14
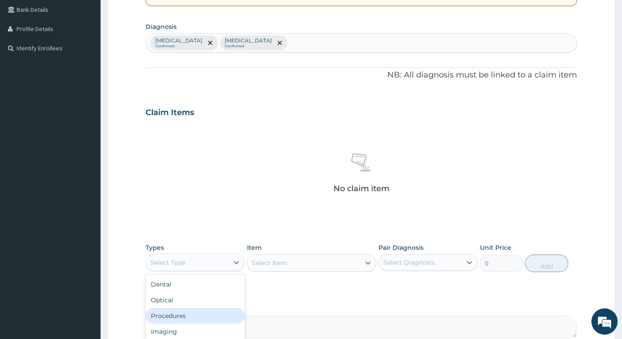
click at [155, 318] on div "Procedures" at bounding box center [194, 316] width 99 height 16
click at [294, 264] on div "Select Item" at bounding box center [311, 262] width 129 height 17
click at [296, 259] on div "Select Item" at bounding box center [311, 262] width 129 height 17
click at [294, 268] on div "Select Item" at bounding box center [311, 262] width 129 height 17
click at [293, 266] on div "Select Item" at bounding box center [311, 262] width 129 height 17
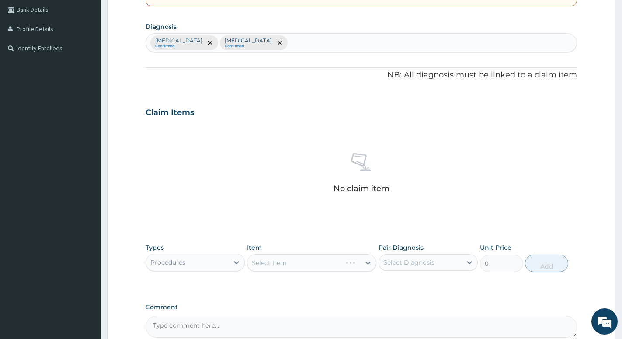
click at [293, 266] on div "Select Item" at bounding box center [311, 262] width 129 height 17
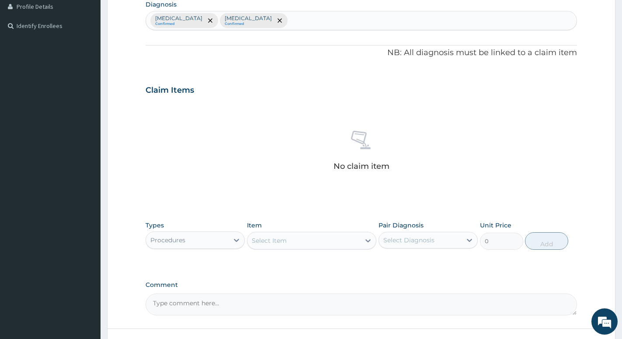
click at [269, 232] on div "Select Item" at bounding box center [311, 240] width 129 height 17
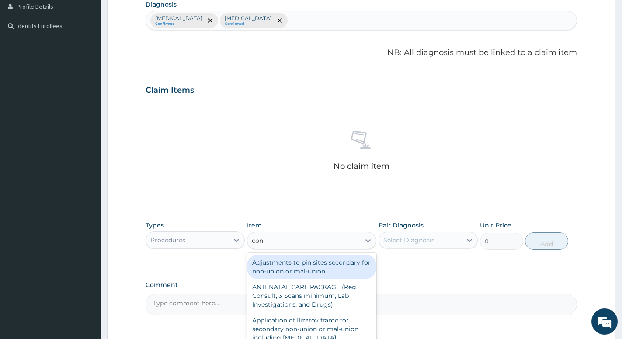
type input "cons"
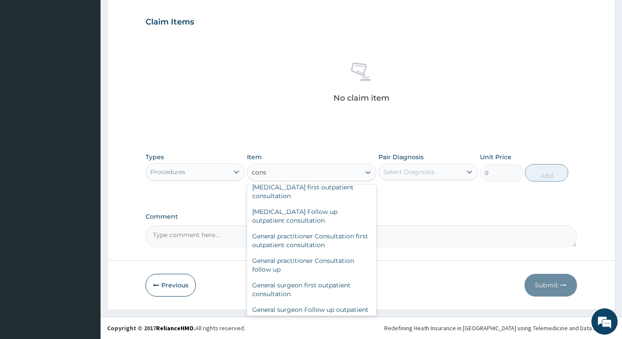
scroll to position [519, 0]
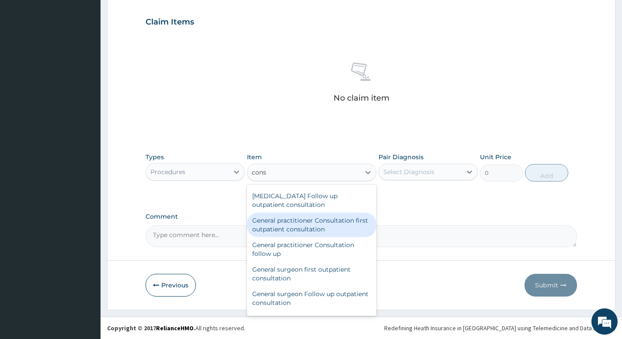
click at [299, 237] on div "General practitioner Consultation first outpatient consultation" at bounding box center [311, 224] width 129 height 24
type input "3960"
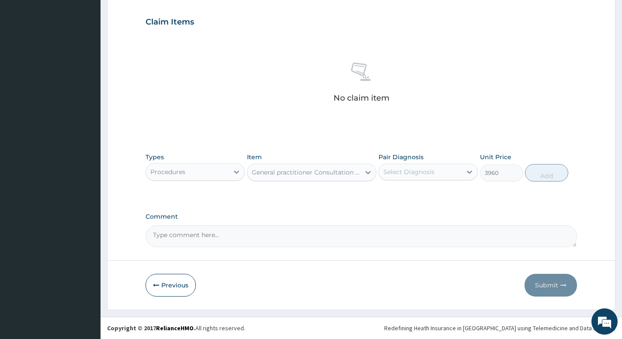
click at [419, 175] on div "Select Diagnosis" at bounding box center [408, 171] width 51 height 9
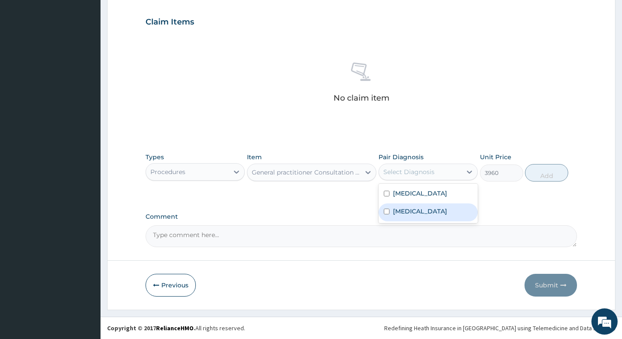
drag, startPoint x: 403, startPoint y: 216, endPoint x: 489, endPoint y: 195, distance: 88.3
click at [405, 215] on label "Upper respiratory infection" at bounding box center [420, 211] width 54 height 9
checkbox input "true"
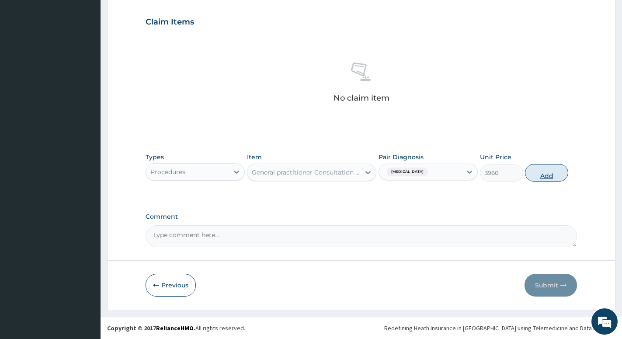
click at [540, 173] on button "Add" at bounding box center [546, 172] width 43 height 17
type input "0"
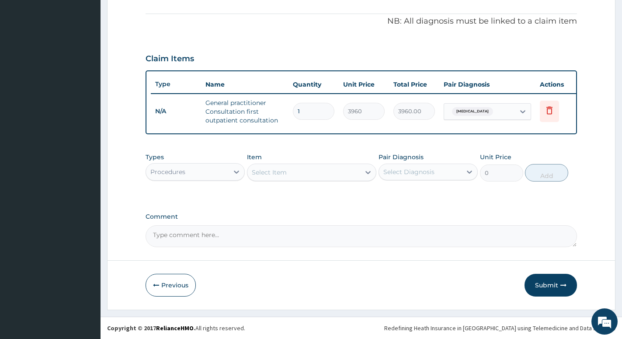
scroll to position [262, 0]
click at [193, 167] on div "Procedures" at bounding box center [187, 172] width 83 height 14
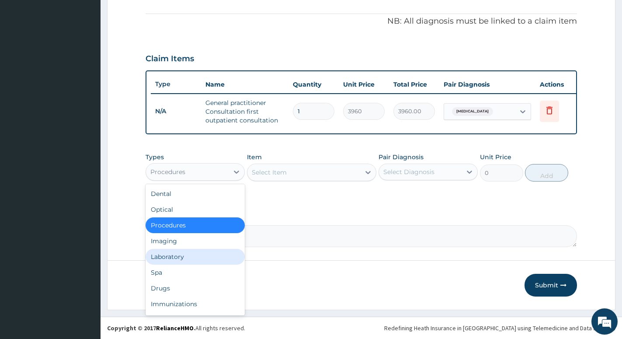
click at [173, 257] on div "Laboratory" at bounding box center [194, 257] width 99 height 16
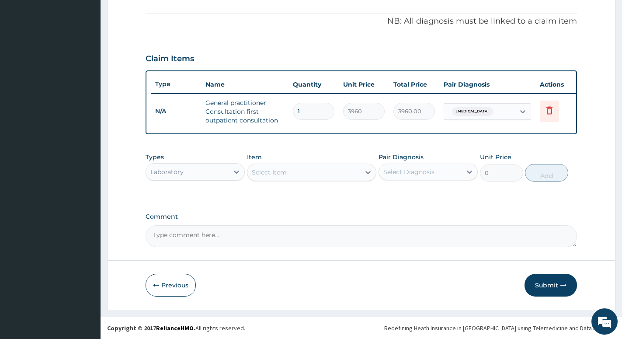
click at [309, 174] on div "Select Item" at bounding box center [303, 172] width 113 height 14
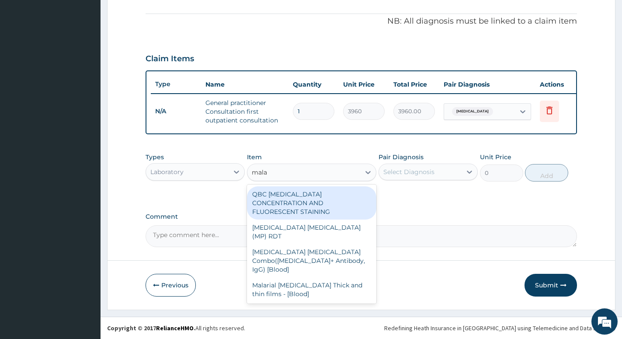
type input "malar"
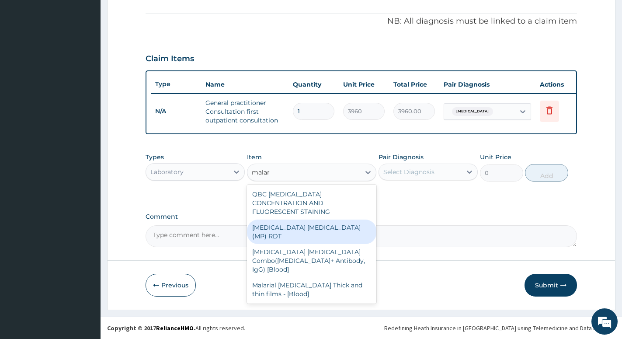
click at [301, 219] on div "MALARIA PARASITE (MP) RDT" at bounding box center [311, 231] width 129 height 24
type input "1800"
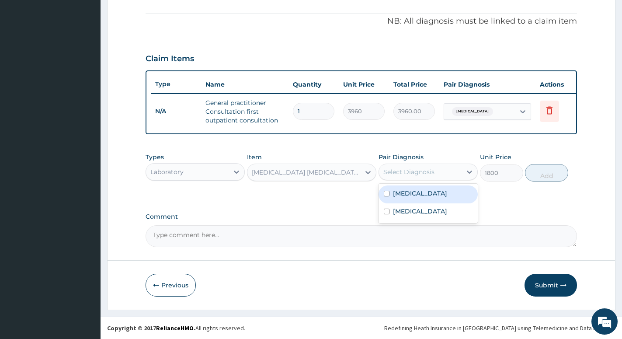
click at [418, 173] on div "Select Diagnosis" at bounding box center [408, 171] width 51 height 9
click at [404, 193] on label "Malaria" at bounding box center [420, 193] width 54 height 9
checkbox input "true"
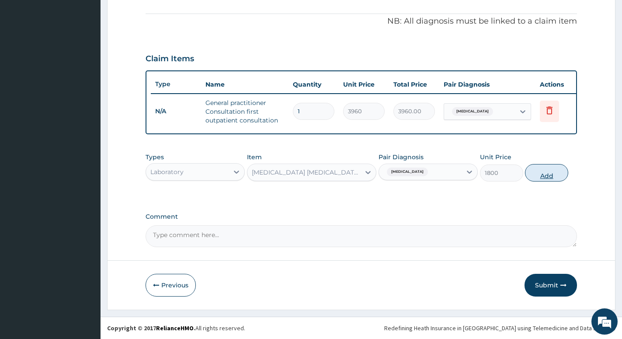
click at [541, 171] on button "Add" at bounding box center [546, 172] width 43 height 17
type input "0"
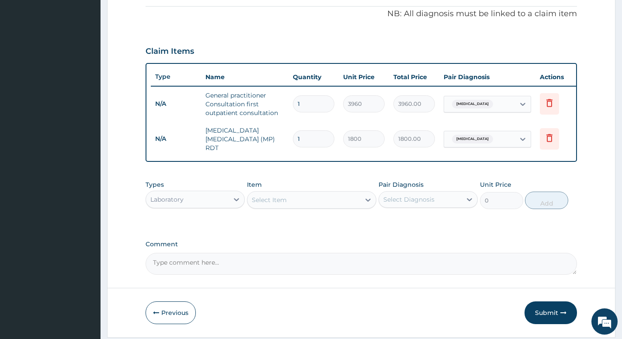
click at [260, 204] on div "Select Item" at bounding box center [269, 199] width 35 height 9
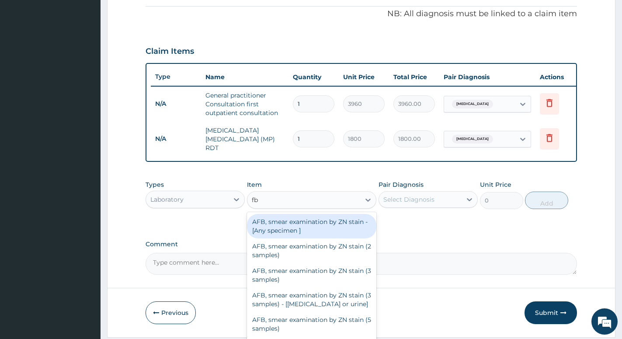
type input "fbc"
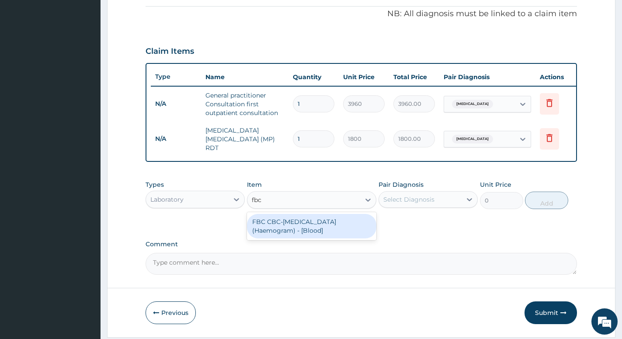
click at [277, 227] on div "FBC CBC-Complete Blood Count (Haemogram) - [Blood]" at bounding box center [311, 226] width 129 height 24
type input "4800"
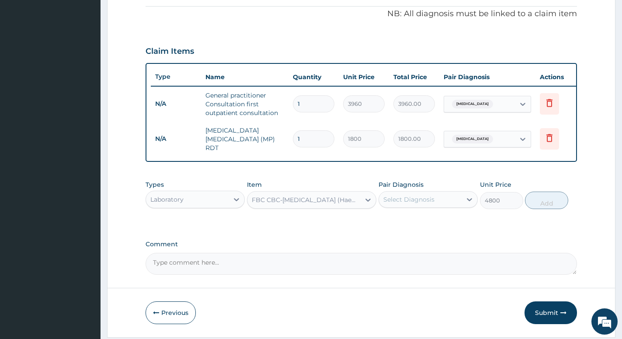
click at [404, 203] on div "Select Diagnosis" at bounding box center [408, 199] width 51 height 9
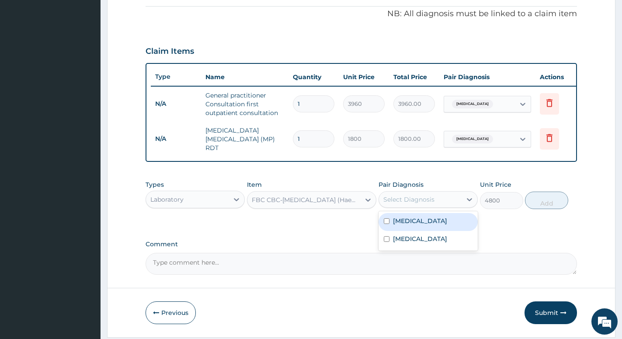
click at [405, 222] on label "Malaria" at bounding box center [420, 220] width 54 height 9
checkbox input "true"
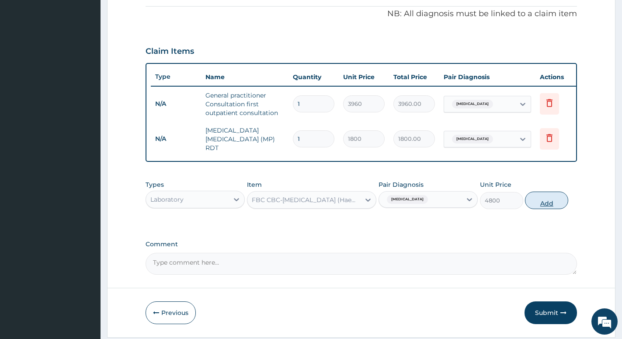
click at [547, 207] on button "Add" at bounding box center [546, 199] width 43 height 17
type input "0"
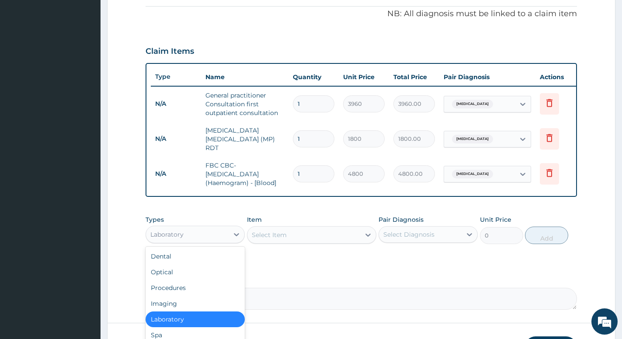
click at [194, 239] on div "Laboratory" at bounding box center [187, 234] width 83 height 14
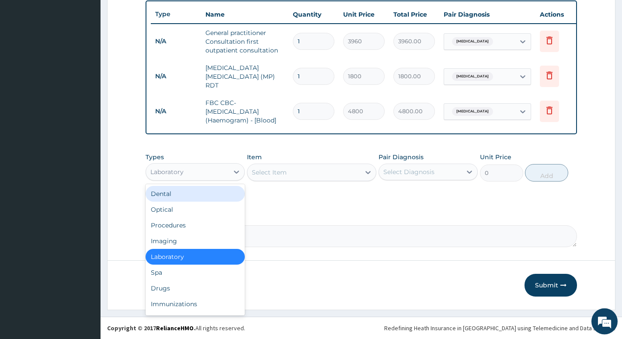
scroll to position [327, 0]
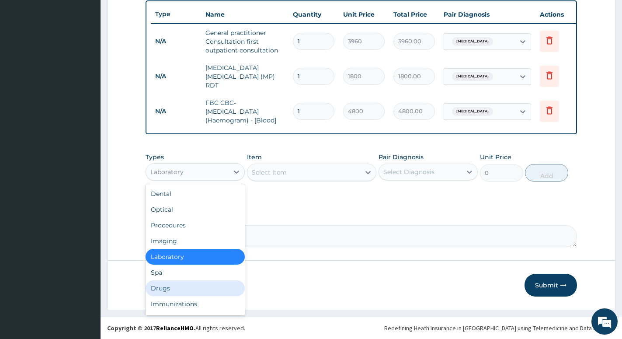
click at [170, 287] on div "Drugs" at bounding box center [194, 288] width 99 height 16
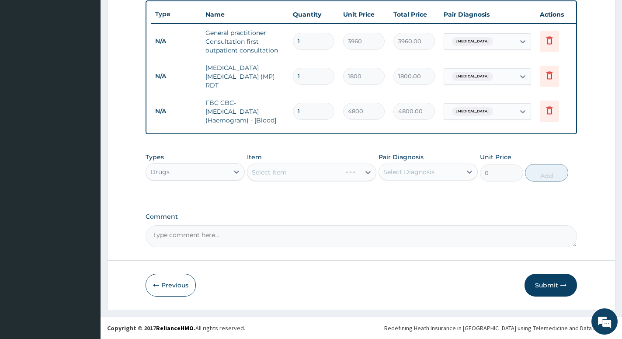
click at [287, 169] on div "Select Item" at bounding box center [311, 171] width 129 height 17
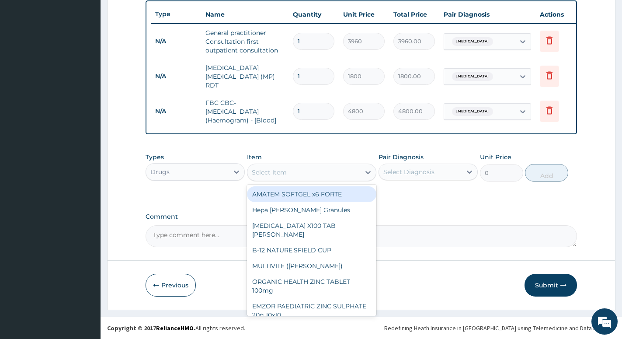
click at [287, 169] on div "Select Item" at bounding box center [303, 172] width 113 height 14
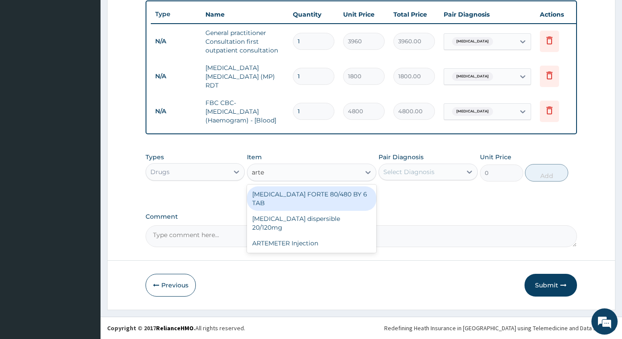
type input "artem"
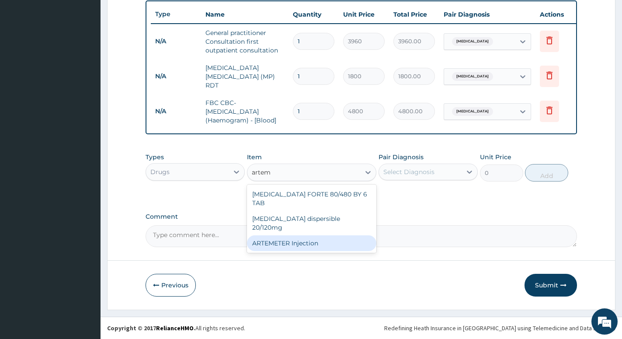
click at [275, 235] on div "ARTEMETER Injection" at bounding box center [311, 243] width 129 height 16
type input "1056"
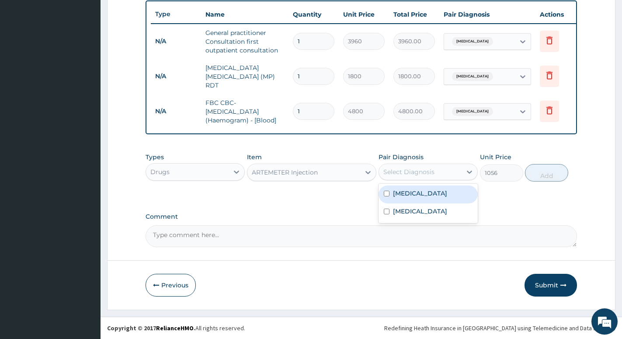
click at [426, 175] on div "Select Diagnosis" at bounding box center [408, 171] width 51 height 9
click at [419, 187] on div "Malaria" at bounding box center [427, 194] width 99 height 18
checkbox input "true"
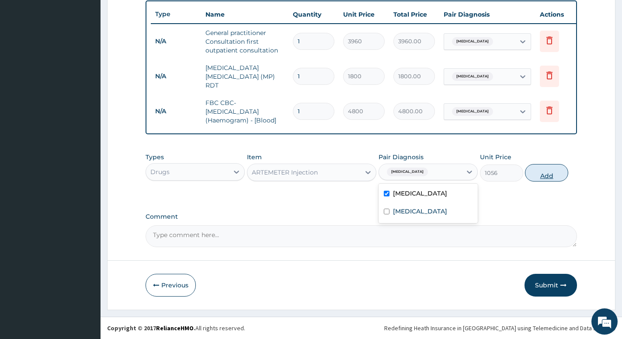
click at [534, 175] on button "Add" at bounding box center [546, 172] width 43 height 17
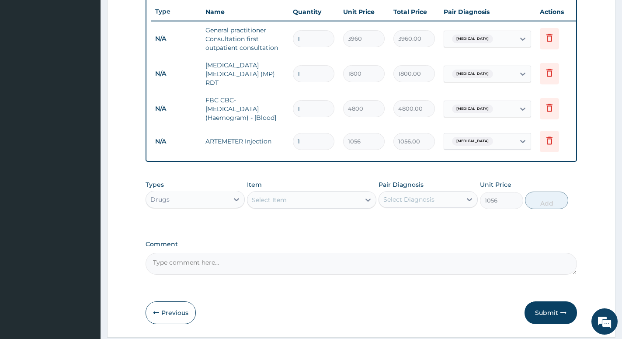
type input "0"
type input "0.00"
type input "3"
type input "3168.00"
type input "3"
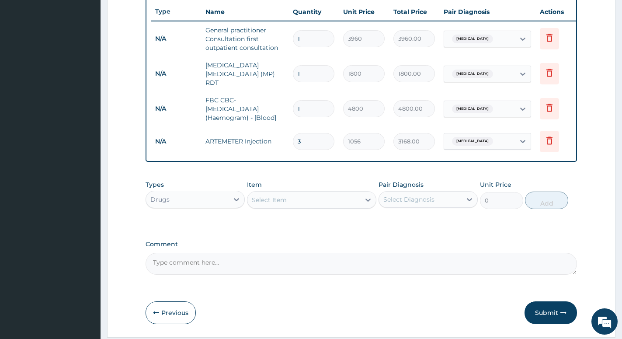
click at [280, 201] on div "Select Item" at bounding box center [269, 199] width 35 height 9
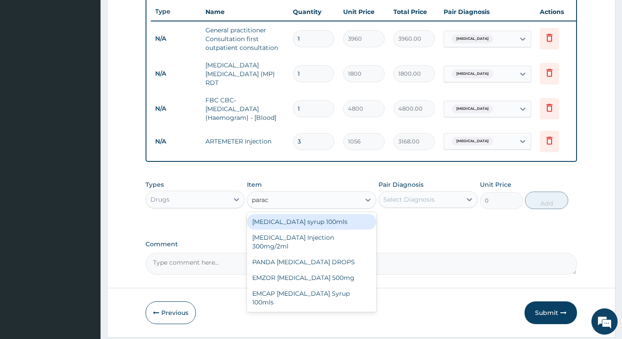
type input "parace"
click at [290, 222] on div "Paracetamol syrup 100mls" at bounding box center [311, 222] width 129 height 16
type input "792"
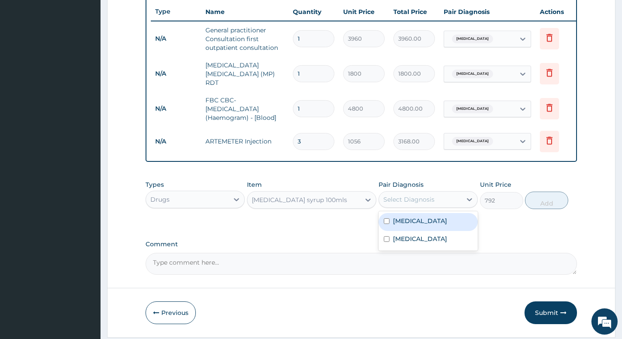
click at [425, 197] on div "Select Diagnosis" at bounding box center [408, 199] width 51 height 9
click at [419, 231] on div "Malaria" at bounding box center [427, 222] width 99 height 18
checkbox input "true"
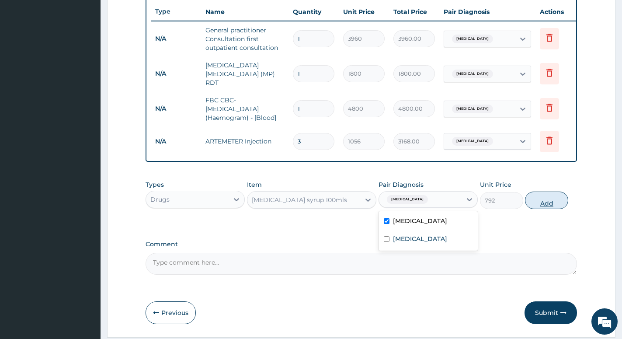
click at [540, 204] on button "Add" at bounding box center [546, 199] width 43 height 17
type input "0"
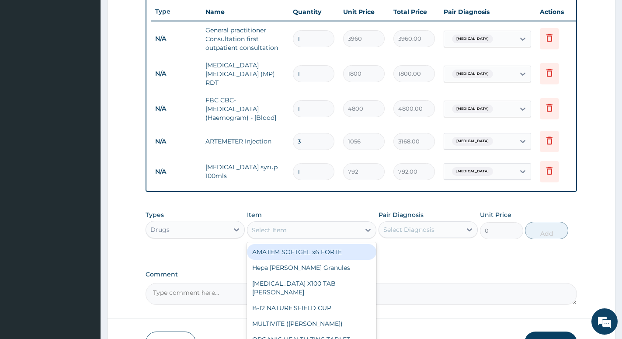
click at [311, 229] on div "Select Item" at bounding box center [303, 230] width 113 height 14
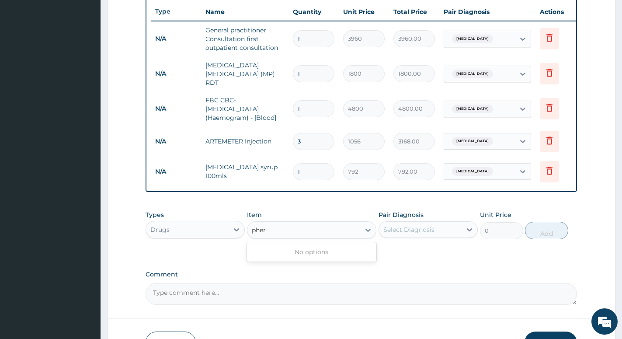
type input "pher"
type input "p"
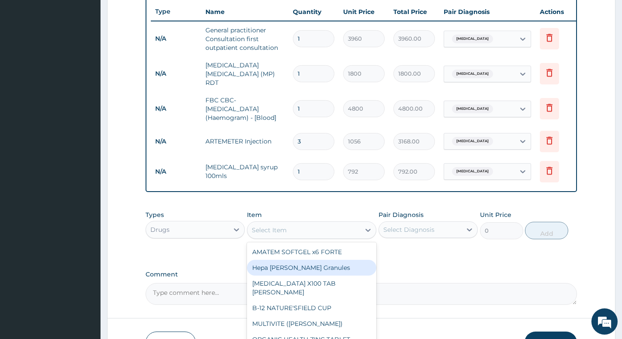
paste input "Promethazine"
type input "Promethazine"
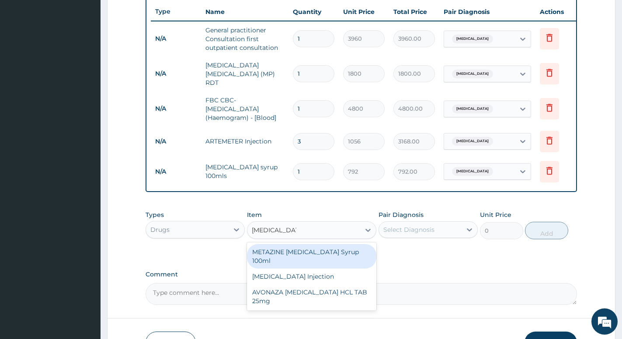
click at [291, 262] on div "METAZINE PROMETHAZINE Syrup 100ml" at bounding box center [311, 256] width 129 height 24
type input "1584"
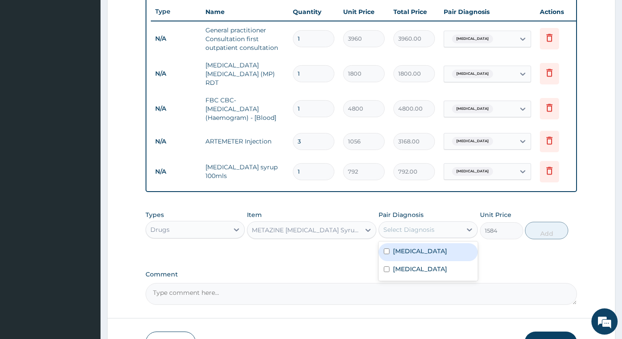
click at [408, 234] on div "Select Diagnosis" at bounding box center [408, 229] width 51 height 9
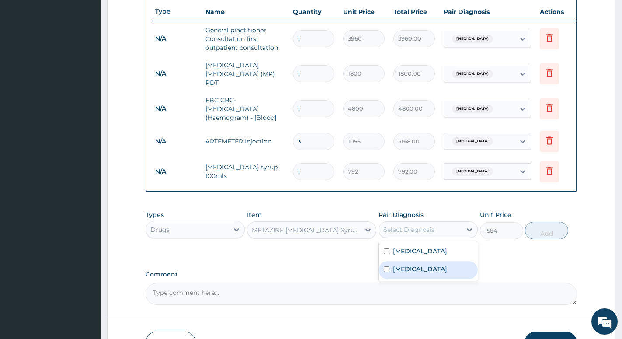
click at [399, 273] on label "Upper respiratory infection" at bounding box center [420, 268] width 54 height 9
checkbox input "true"
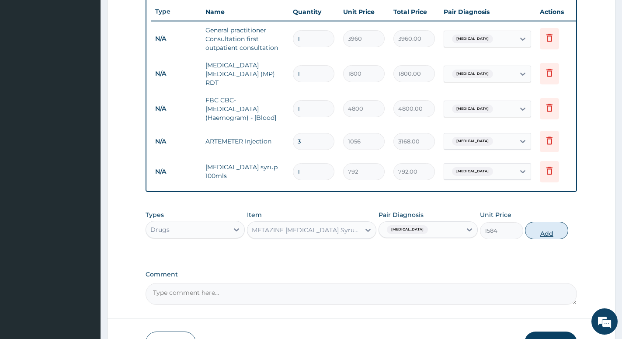
click at [547, 236] on button "Add" at bounding box center [546, 230] width 43 height 17
type input "0"
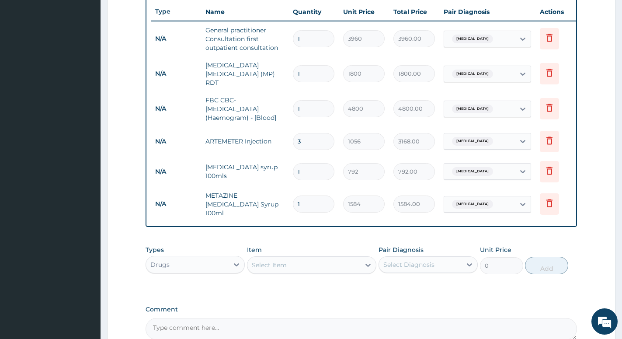
click at [271, 261] on div "Select Item" at bounding box center [303, 265] width 113 height 14
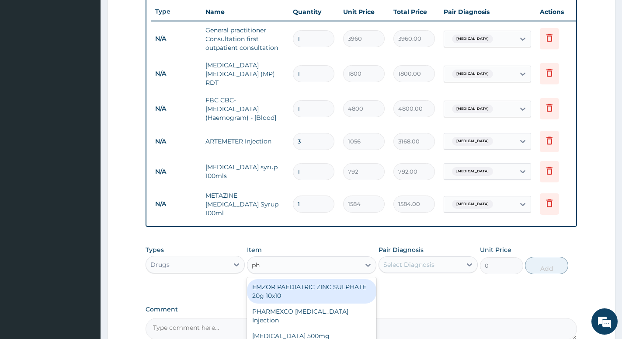
type input "p"
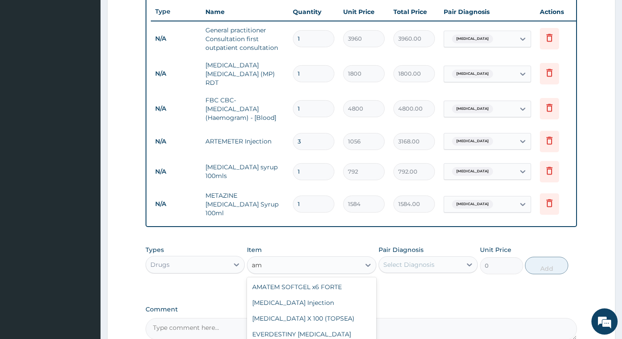
type input "a"
type input "cough"
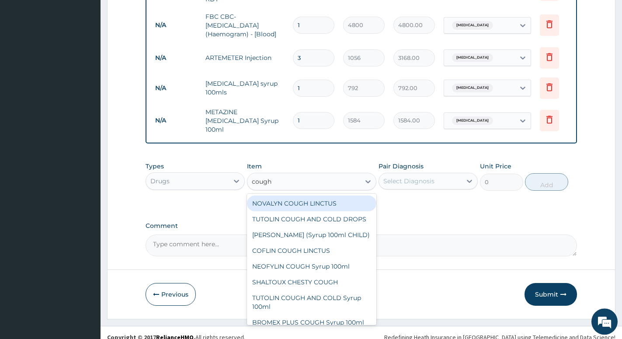
scroll to position [422, 0]
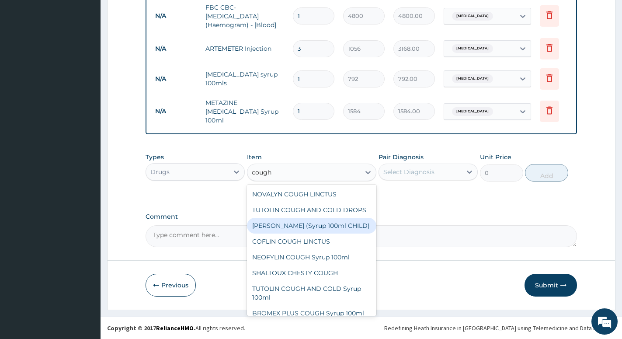
click at [289, 233] on div "EMZOLYN COUGH (Syrup 100ml CHILD)" at bounding box center [311, 226] width 129 height 16
type input "1650"
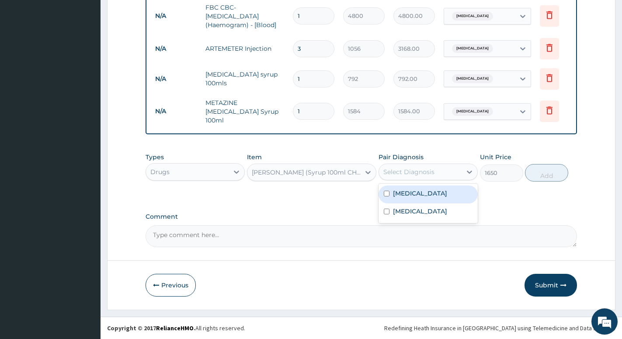
click at [425, 167] on div "Select Diagnosis" at bounding box center [408, 171] width 51 height 9
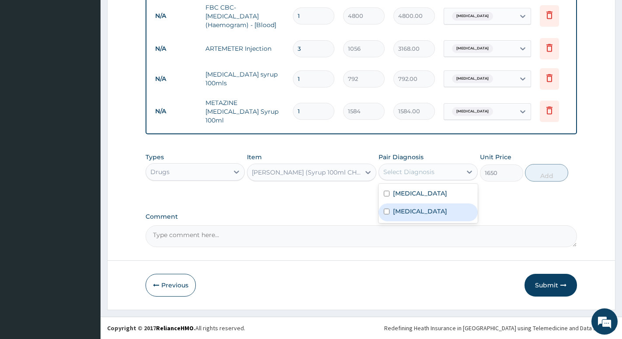
drag, startPoint x: 422, startPoint y: 218, endPoint x: 548, endPoint y: 211, distance: 126.9
click at [436, 215] on label "Upper respiratory infection" at bounding box center [420, 211] width 54 height 9
checkbox input "true"
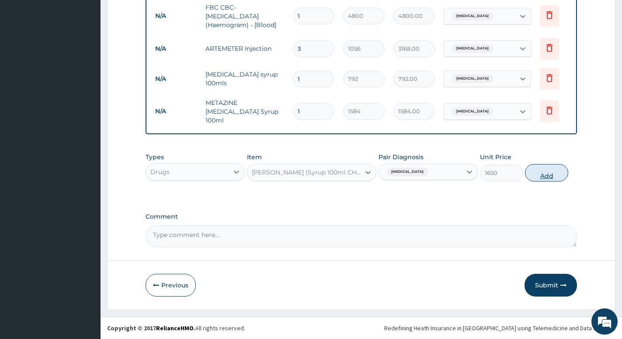
click at [549, 172] on button "Add" at bounding box center [546, 172] width 43 height 17
type input "0"
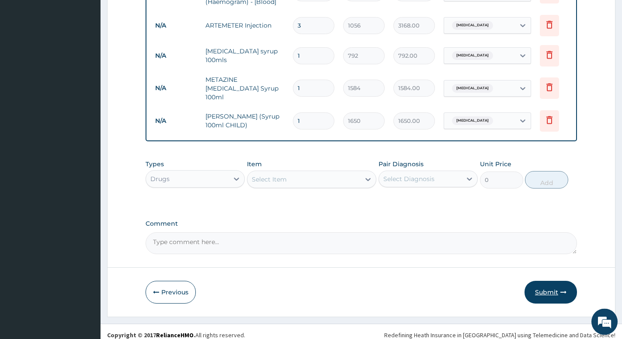
scroll to position [453, 0]
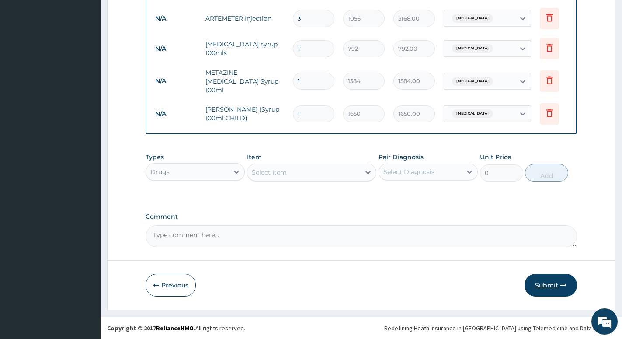
click at [545, 282] on button "Submit" at bounding box center [550, 284] width 52 height 23
click at [539, 288] on button "Submit" at bounding box center [550, 284] width 52 height 23
click at [166, 289] on button "Previous" at bounding box center [170, 284] width 50 height 23
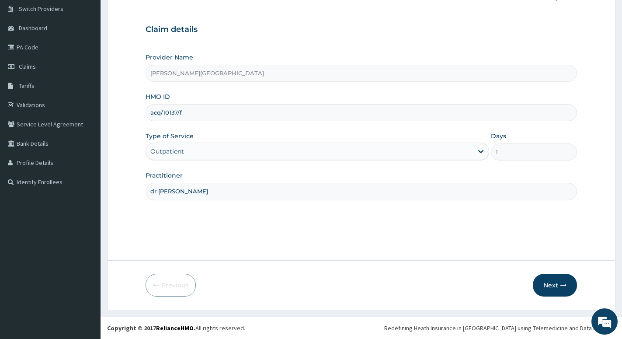
click at [190, 112] on input "acq/10137/f" at bounding box center [360, 112] width 431 height 17
click at [547, 288] on button "Next" at bounding box center [555, 284] width 44 height 23
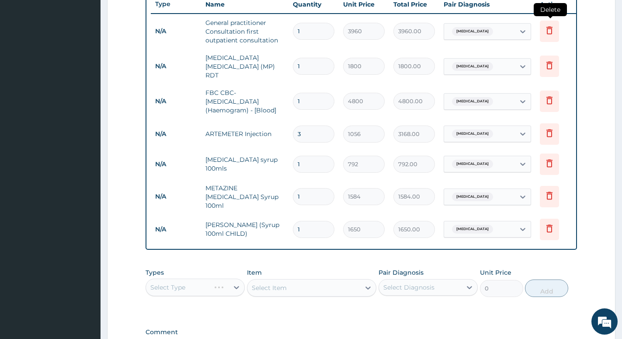
scroll to position [453, 0]
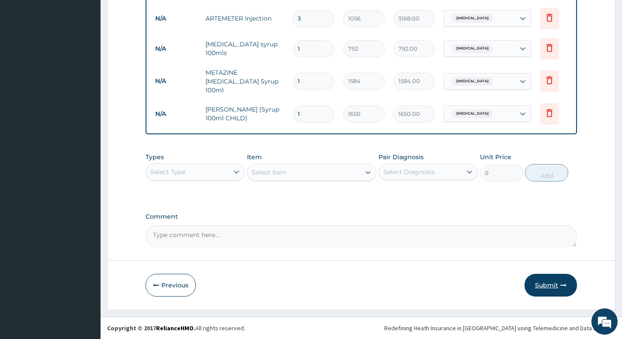
click at [544, 284] on button "Submit" at bounding box center [550, 284] width 52 height 23
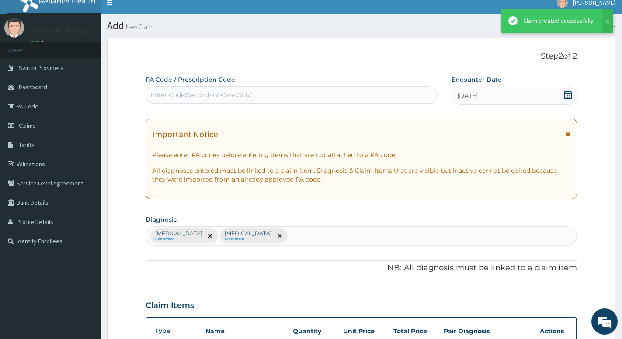
scroll to position [0, 0]
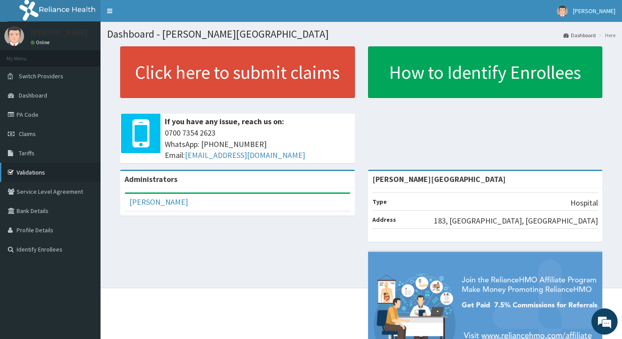
click at [37, 169] on link "Validations" at bounding box center [50, 172] width 100 height 19
